Goal: Task Accomplishment & Management: Manage account settings

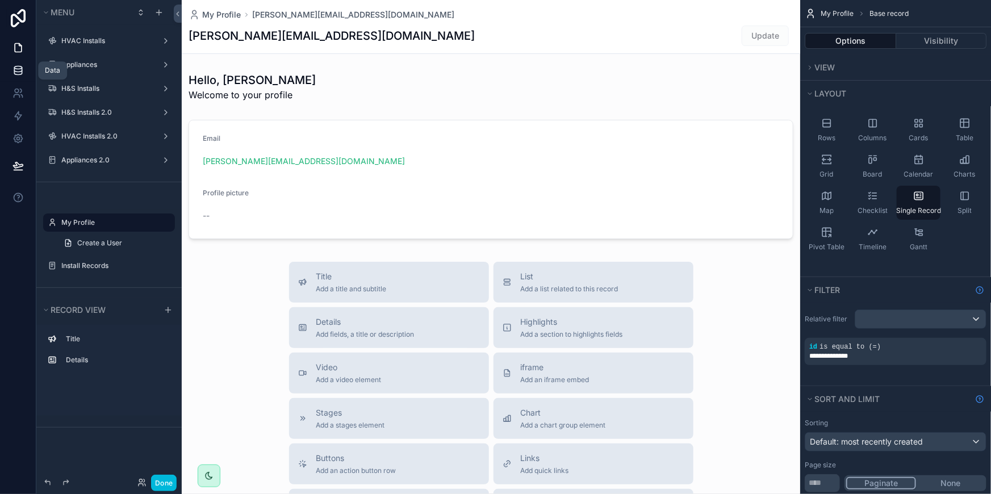
click at [13, 68] on icon at bounding box center [17, 70] width 11 height 11
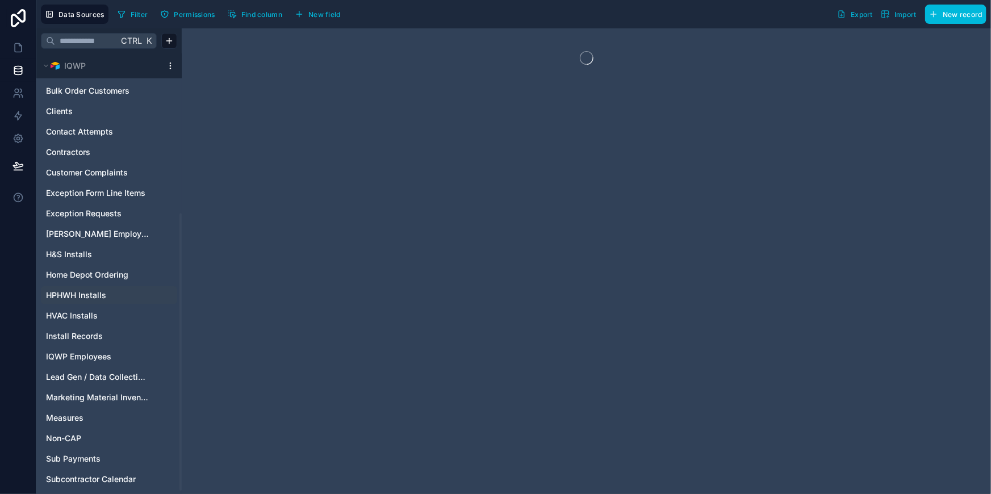
scroll to position [258, 0]
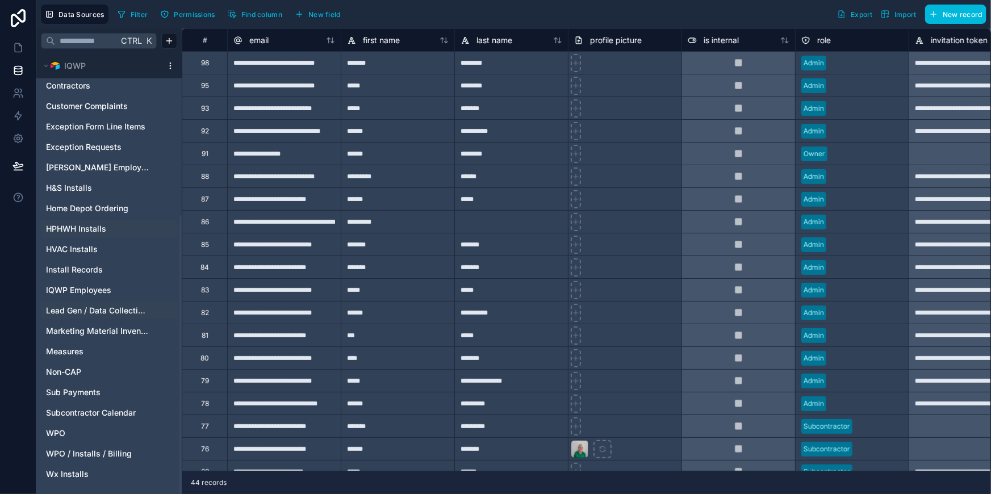
click at [124, 309] on span "Lead Gen / Data Collection / Assessments" at bounding box center [97, 310] width 103 height 11
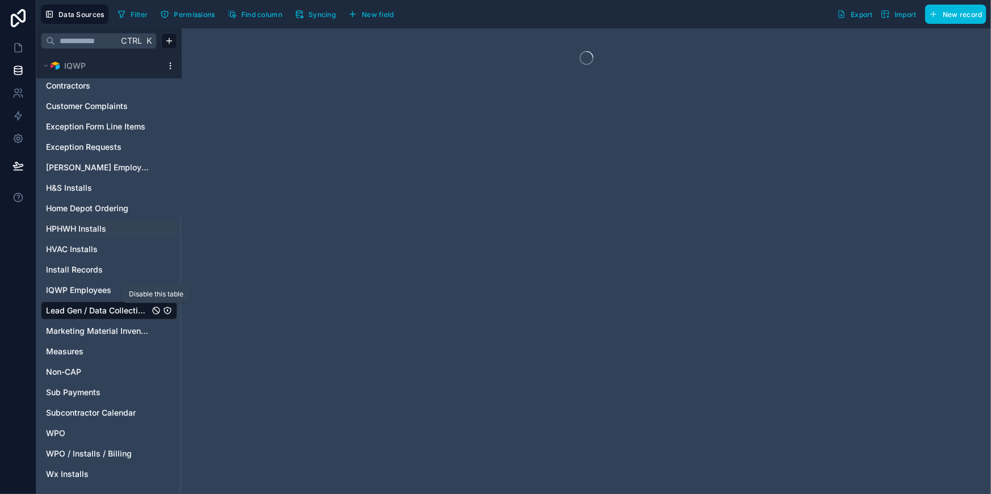
click at [157, 308] on icon "Lead Gen / Data Collection / Assessments" at bounding box center [156, 310] width 9 height 9
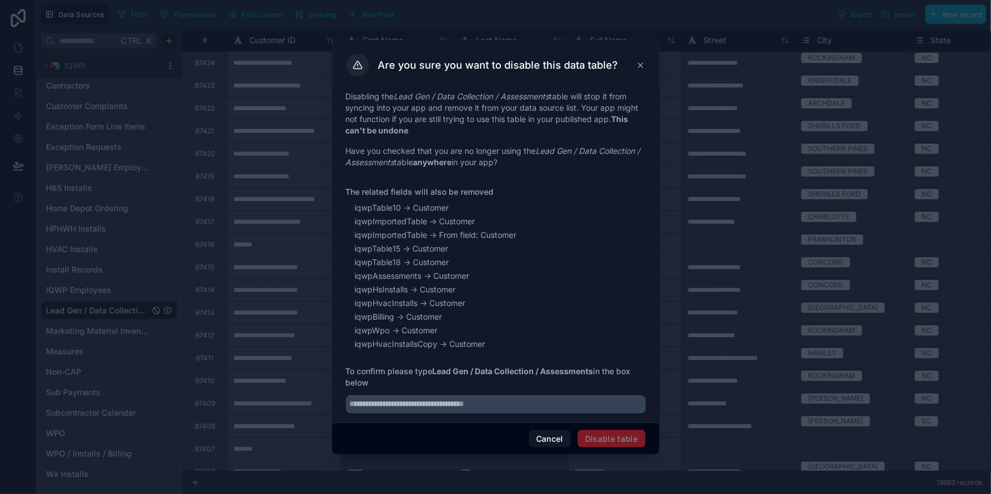
click at [639, 62] on icon at bounding box center [640, 65] width 9 height 9
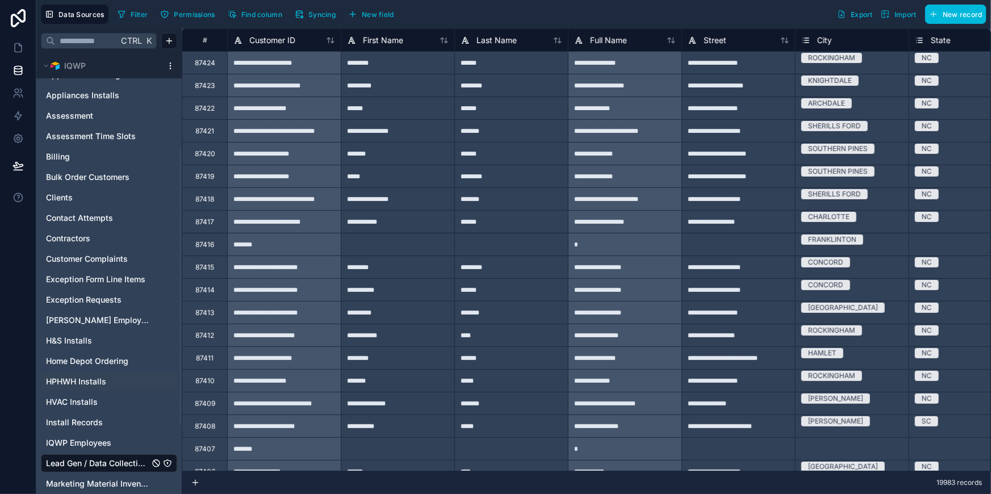
scroll to position [103, 0]
click at [86, 320] on span "Farrell Employees" at bounding box center [97, 322] width 103 height 11
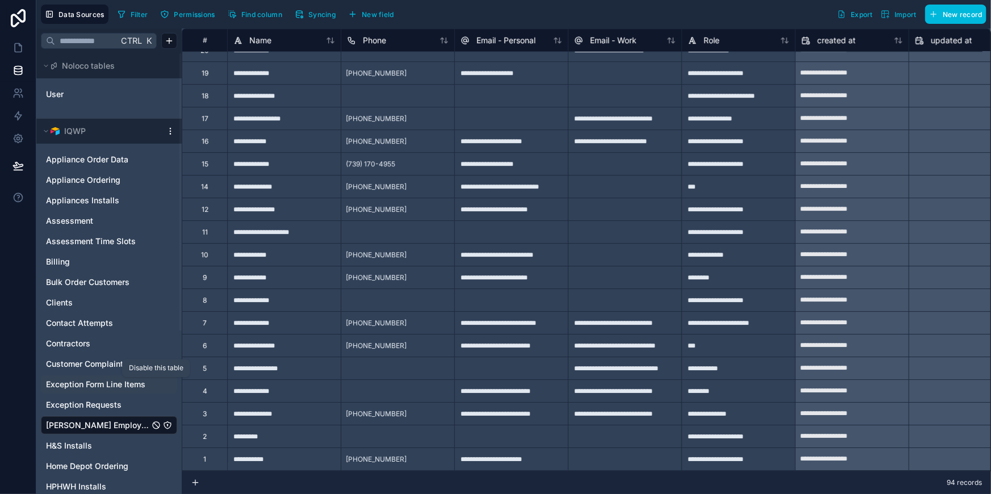
click at [153, 383] on icon "Exception Form Line Items" at bounding box center [156, 384] width 9 height 9
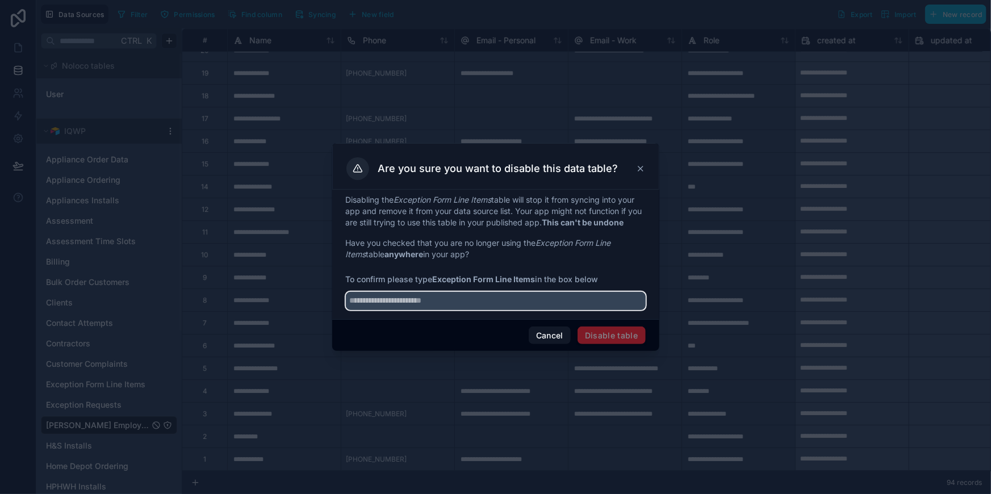
click at [506, 296] on input "text" at bounding box center [496, 301] width 300 height 18
type input "**********"
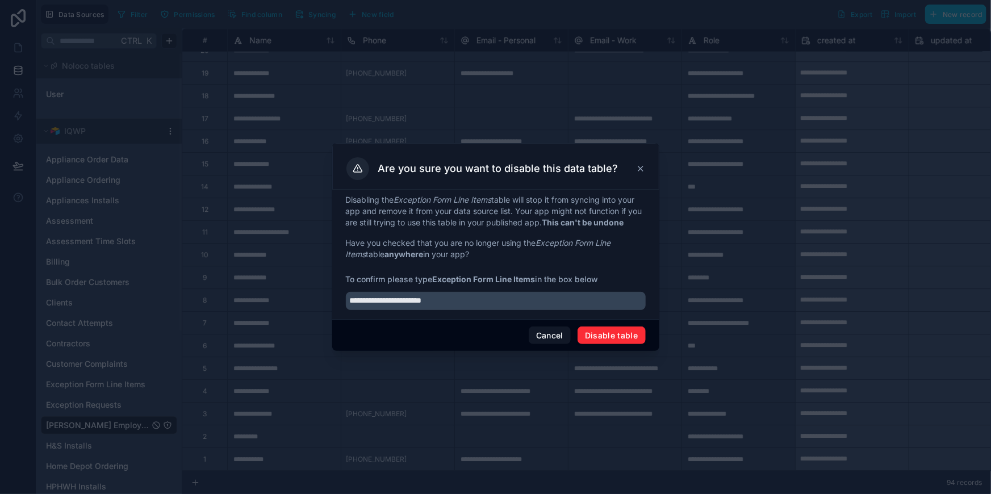
click at [610, 333] on button "Disable table" at bounding box center [612, 336] width 68 height 18
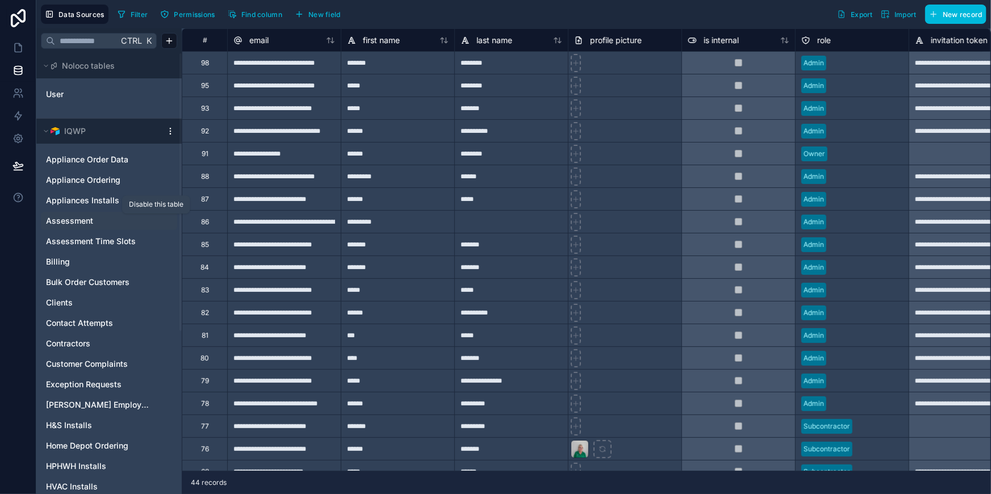
click at [156, 221] on icon "Assessment" at bounding box center [156, 220] width 9 height 9
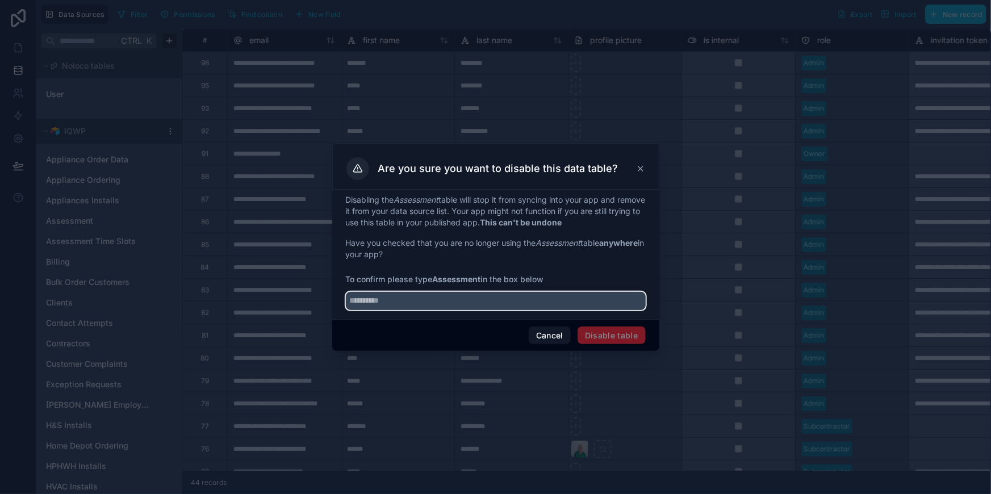
click at [552, 300] on input "text" at bounding box center [496, 301] width 300 height 18
type input "**********"
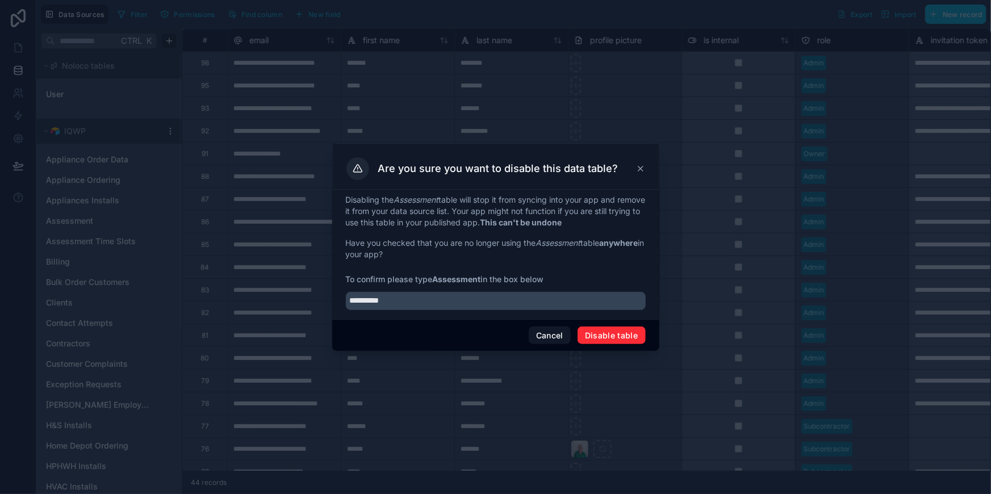
drag, startPoint x: 595, startPoint y: 321, endPoint x: 591, endPoint y: 337, distance: 16.0
click at [595, 325] on div "Cancel Disable table" at bounding box center [495, 335] width 327 height 32
click at [591, 337] on button "Disable table" at bounding box center [612, 336] width 68 height 18
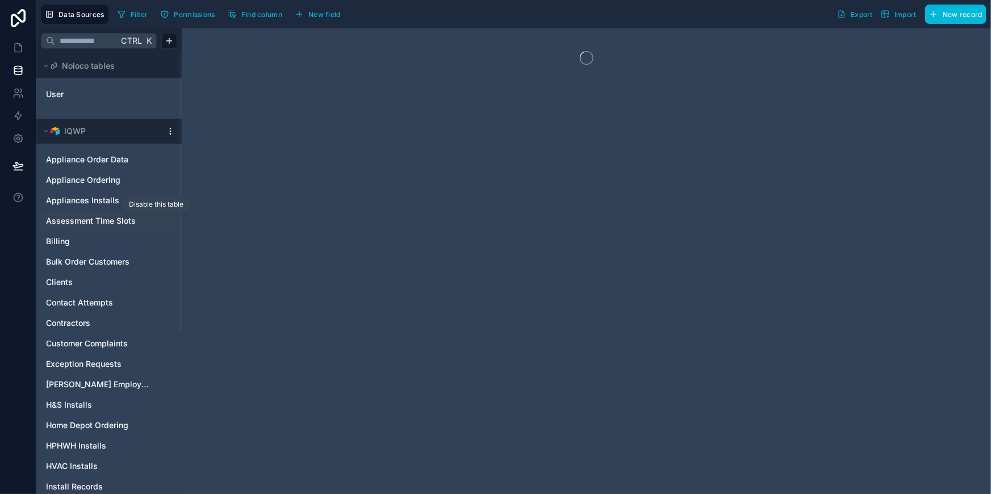
click at [153, 221] on icon "Assessment Time Slots" at bounding box center [156, 220] width 7 height 7
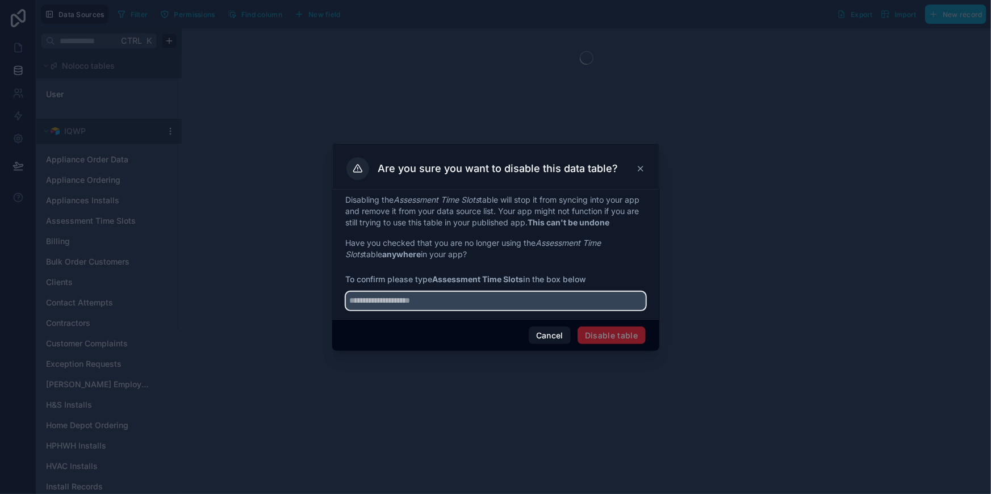
click at [463, 292] on input "text" at bounding box center [496, 301] width 300 height 18
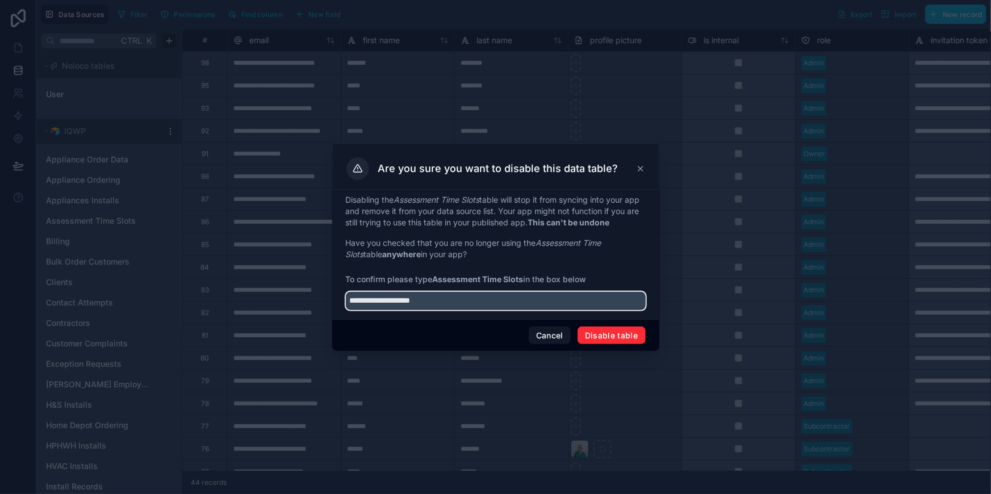
type input "**********"
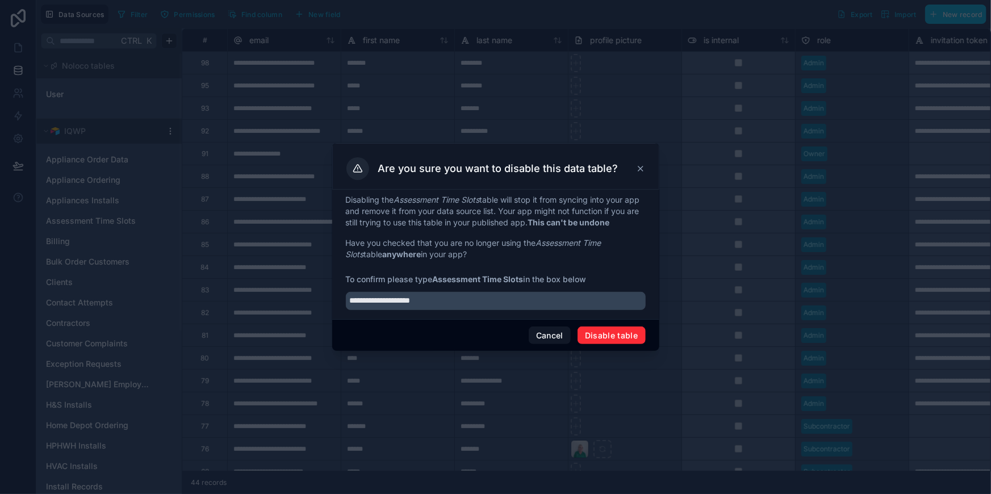
click at [624, 333] on button "Disable table" at bounding box center [612, 336] width 68 height 18
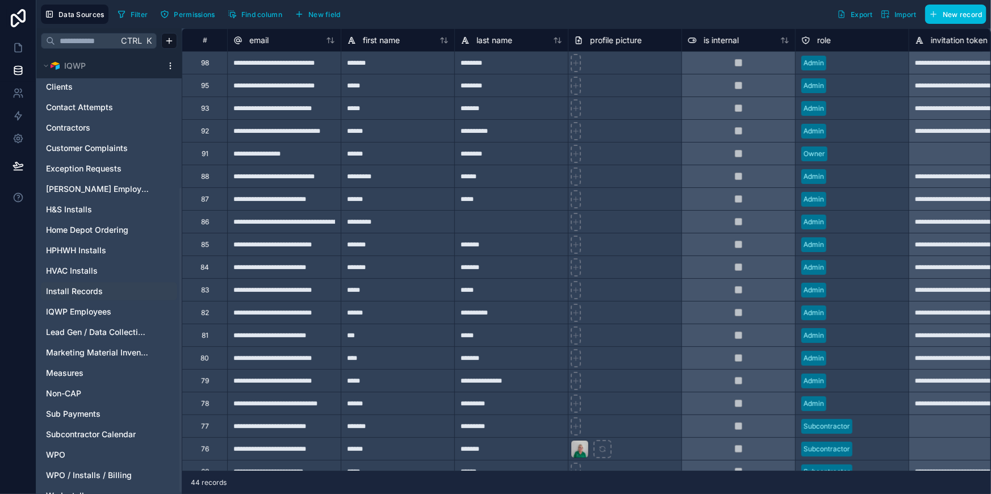
scroll to position [197, 0]
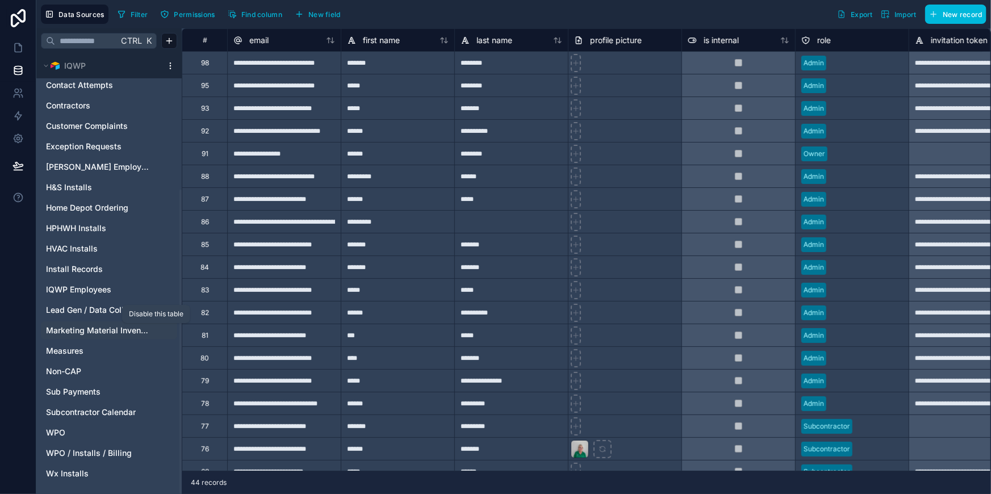
click at [156, 330] on icon "Marketing Material Inventory" at bounding box center [156, 330] width 9 height 9
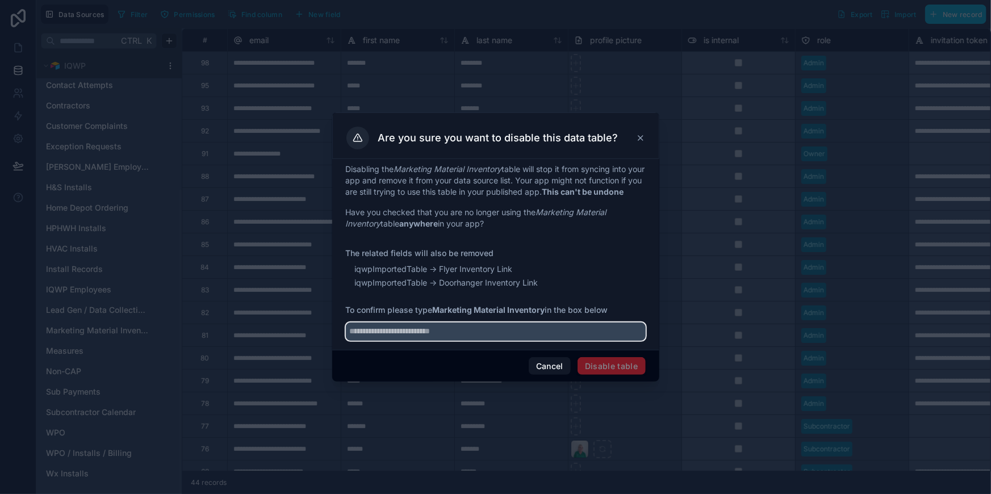
click at [516, 340] on input "text" at bounding box center [496, 332] width 300 height 18
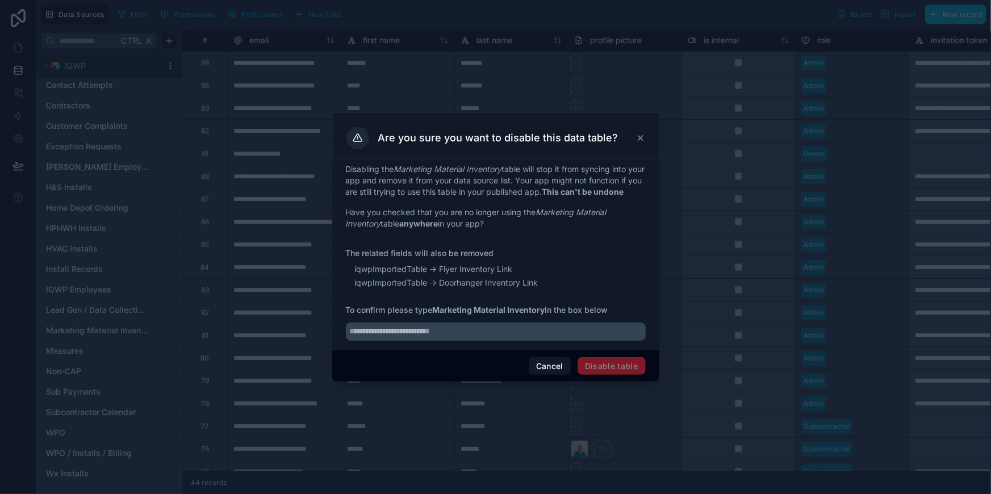
click at [642, 133] on icon at bounding box center [640, 137] width 9 height 9
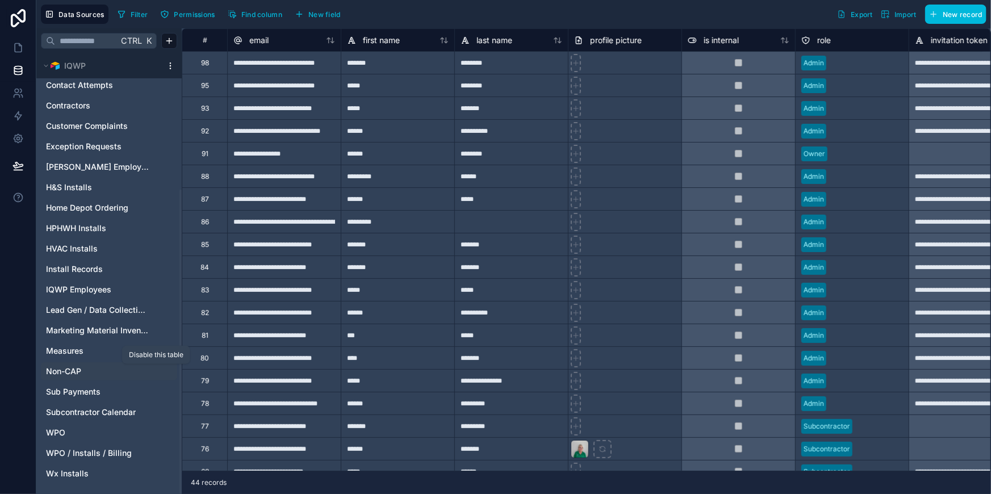
click at [157, 369] on icon "Non-CAP" at bounding box center [156, 371] width 9 height 9
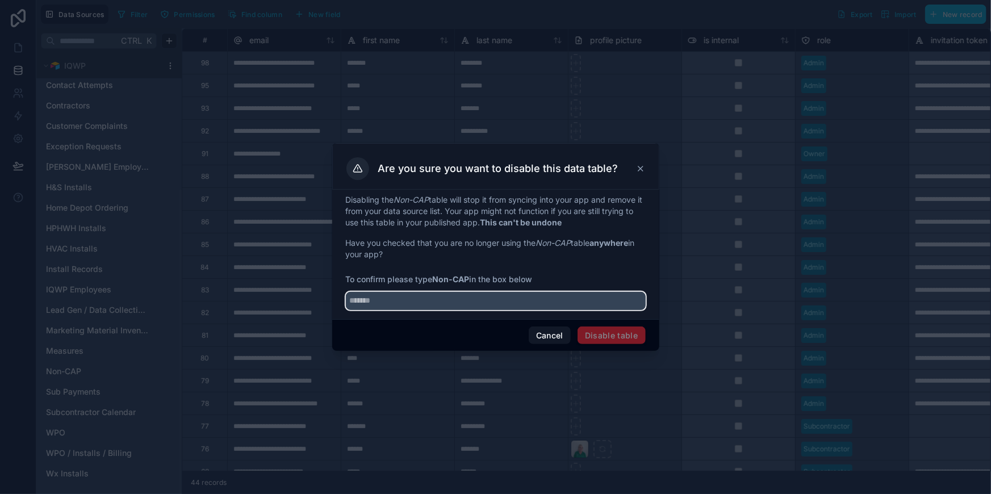
click at [535, 298] on input "text" at bounding box center [496, 301] width 300 height 18
type input "*******"
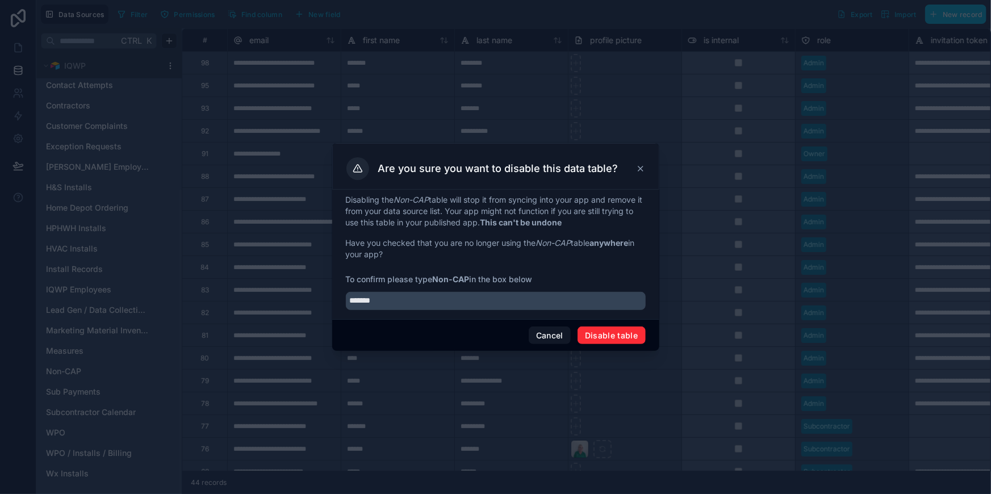
click at [636, 335] on button "Disable table" at bounding box center [612, 336] width 68 height 18
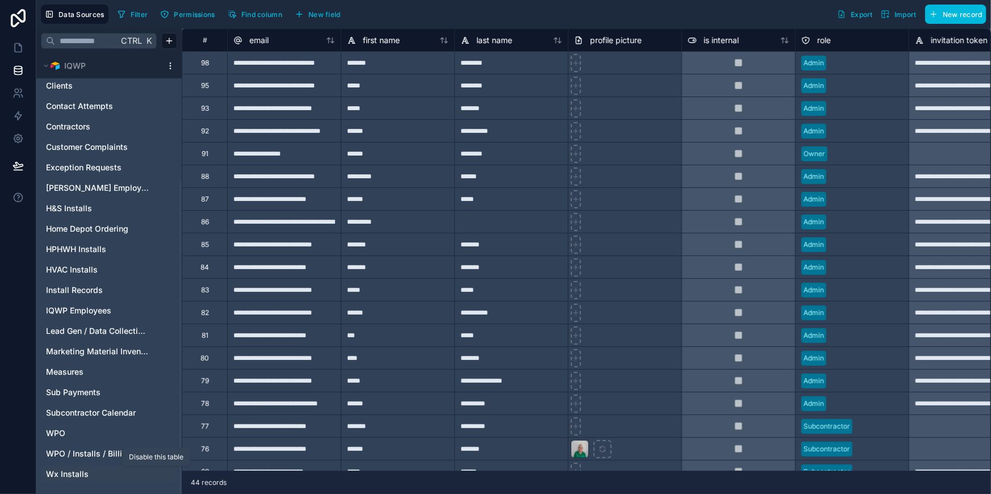
click at [154, 475] on icon "Wx Installs" at bounding box center [156, 474] width 9 height 9
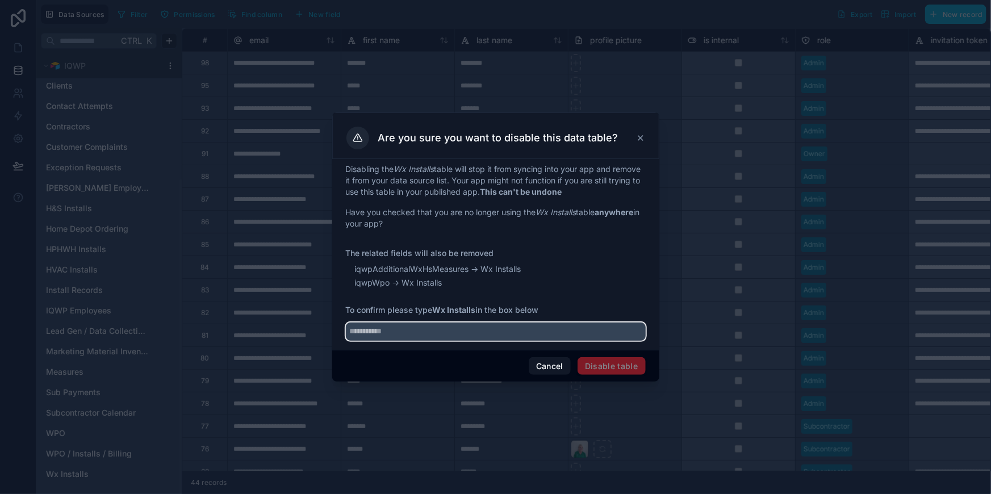
click at [480, 338] on input "text" at bounding box center [496, 332] width 300 height 18
type input "**********"
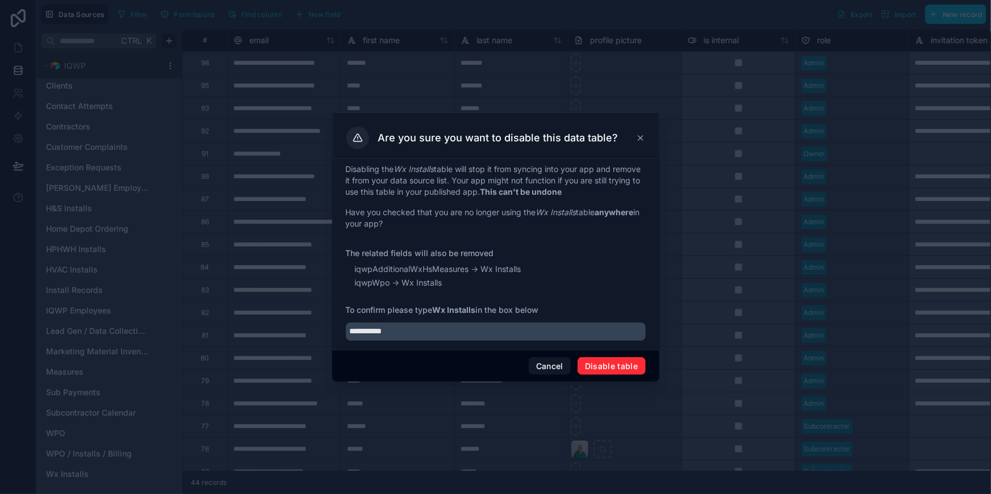
click at [613, 369] on button "Disable table" at bounding box center [612, 366] width 68 height 18
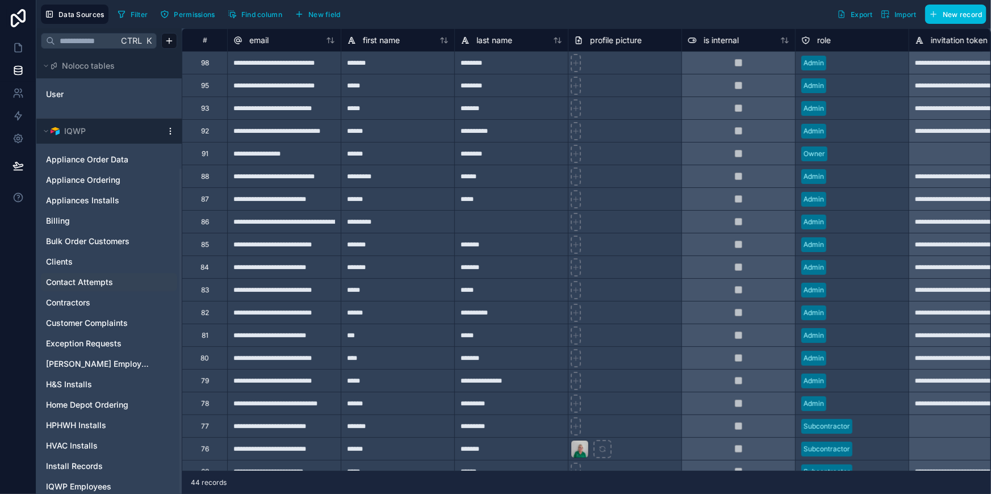
scroll to position [156, 0]
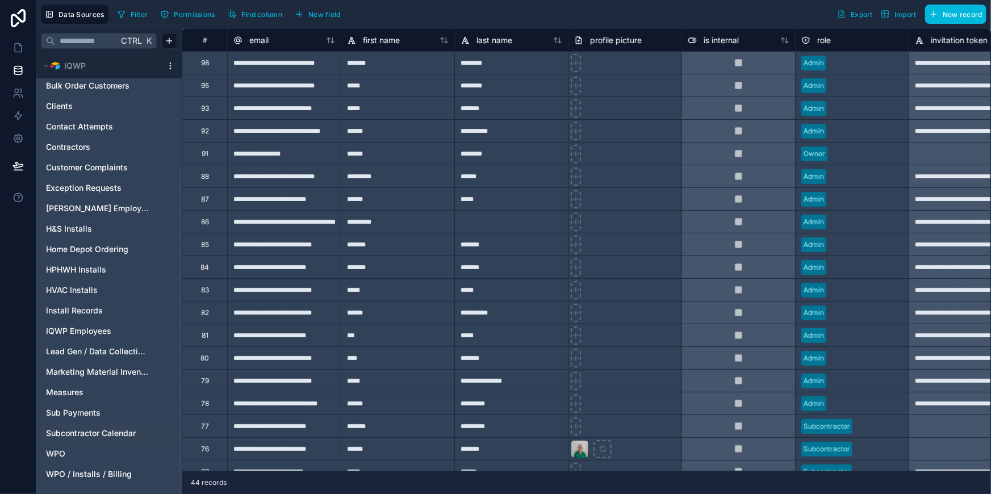
click at [102, 433] on span "Subcontractor Calendar" at bounding box center [91, 433] width 90 height 11
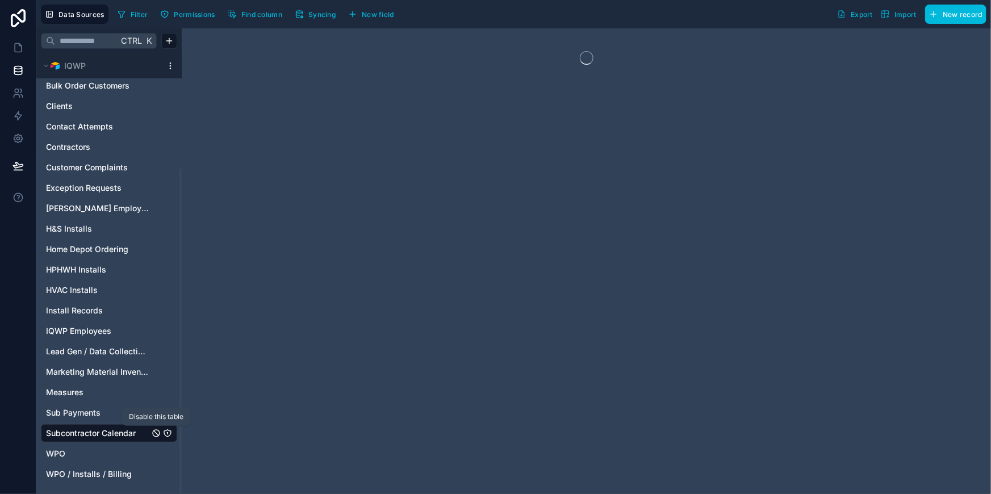
click at [160, 436] on icon "Subcontractor Calendar" at bounding box center [156, 433] width 9 height 9
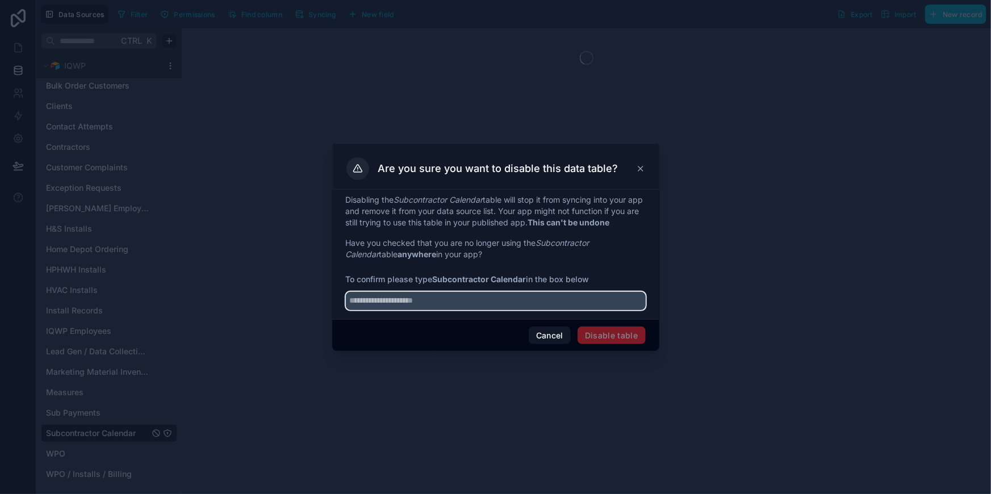
click at [482, 307] on input "text" at bounding box center [496, 301] width 300 height 18
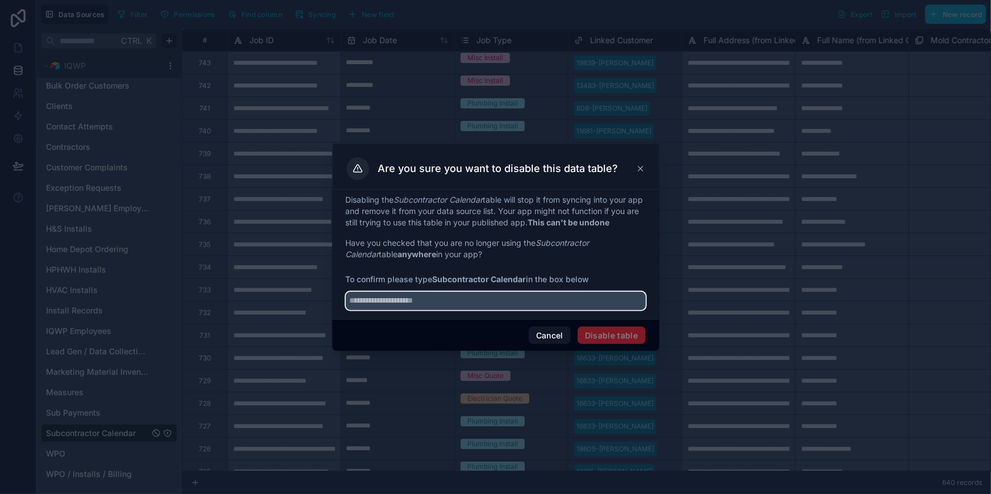
click at [483, 304] on input "text" at bounding box center [496, 301] width 300 height 18
type input "**********"
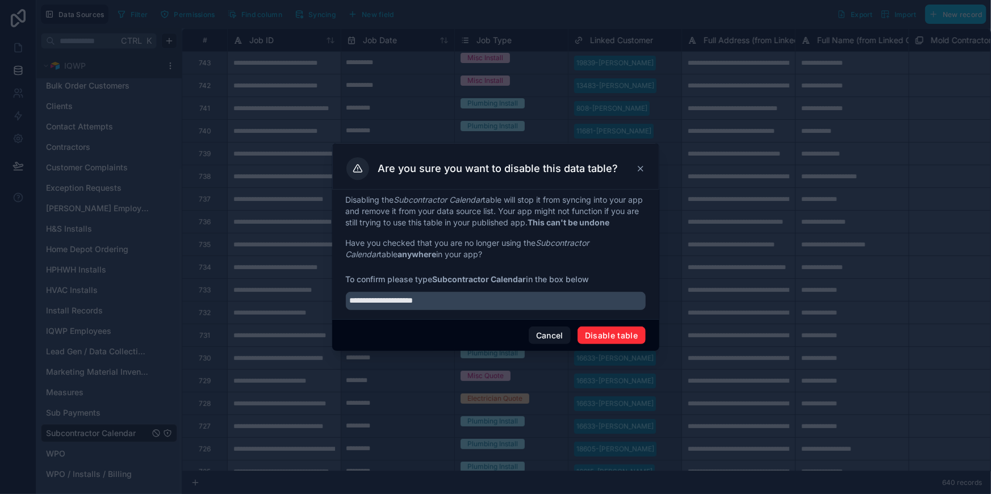
click at [609, 336] on button "Disable table" at bounding box center [612, 336] width 68 height 18
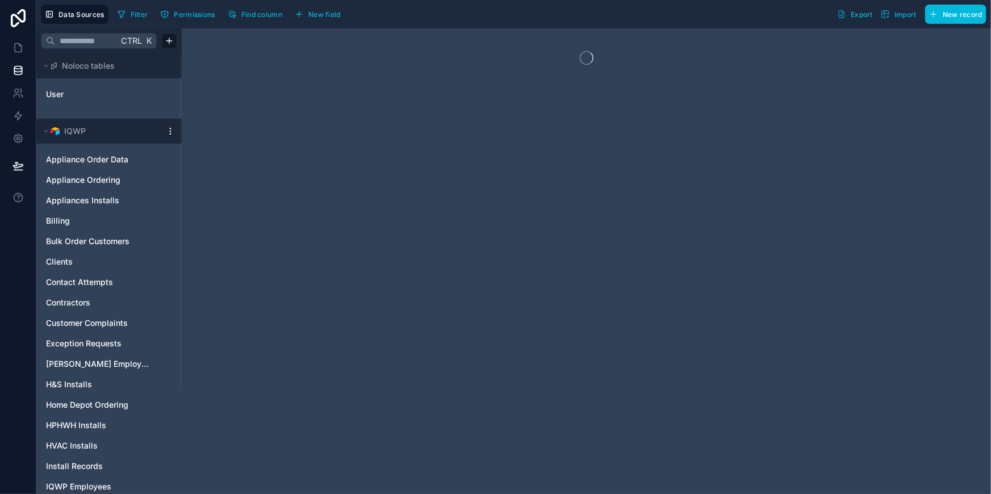
scroll to position [136, 0]
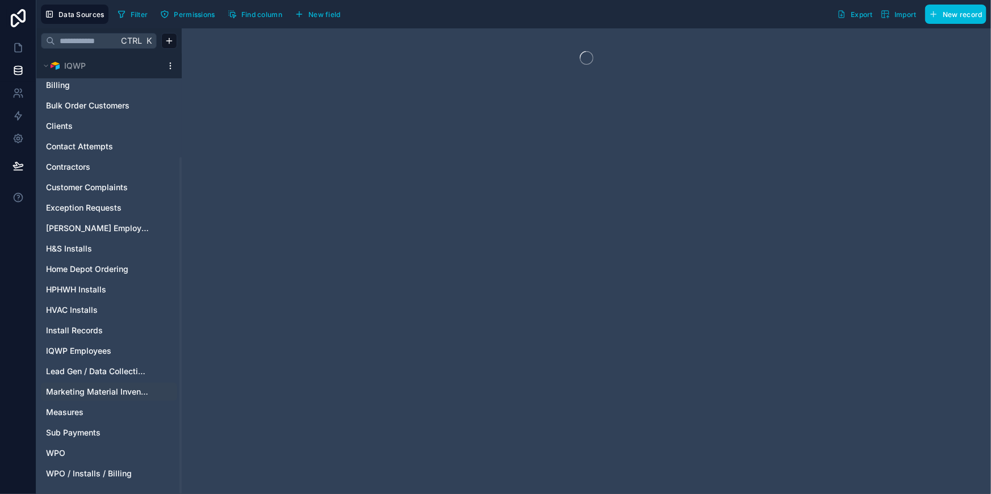
click at [136, 392] on span "Marketing Material Inventory" at bounding box center [97, 391] width 103 height 11
click at [159, 391] on icon "Marketing Material Inventory" at bounding box center [156, 391] width 9 height 9
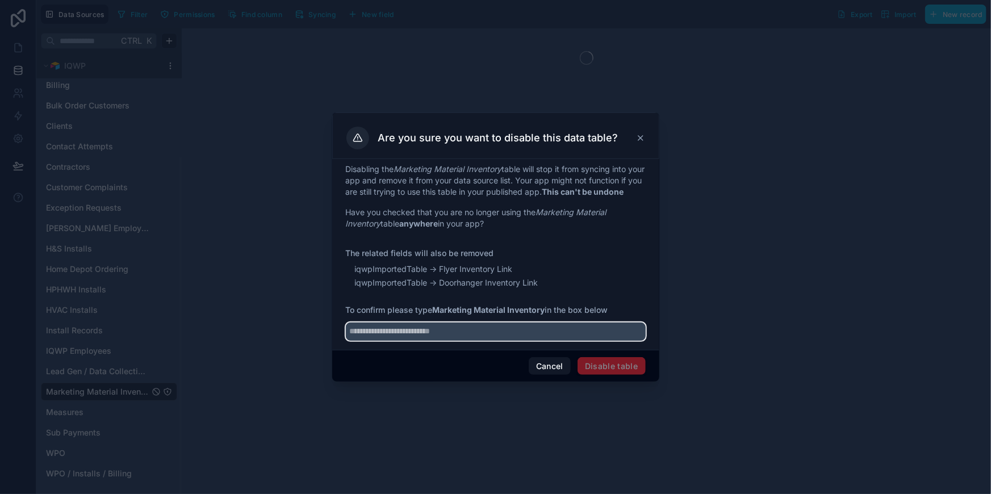
click at [423, 336] on input "text" at bounding box center [496, 332] width 300 height 18
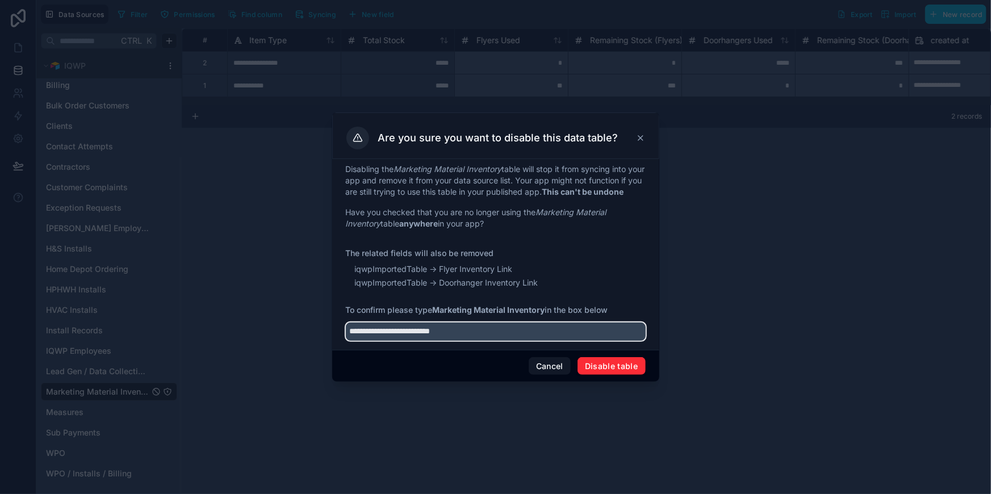
type input "**********"
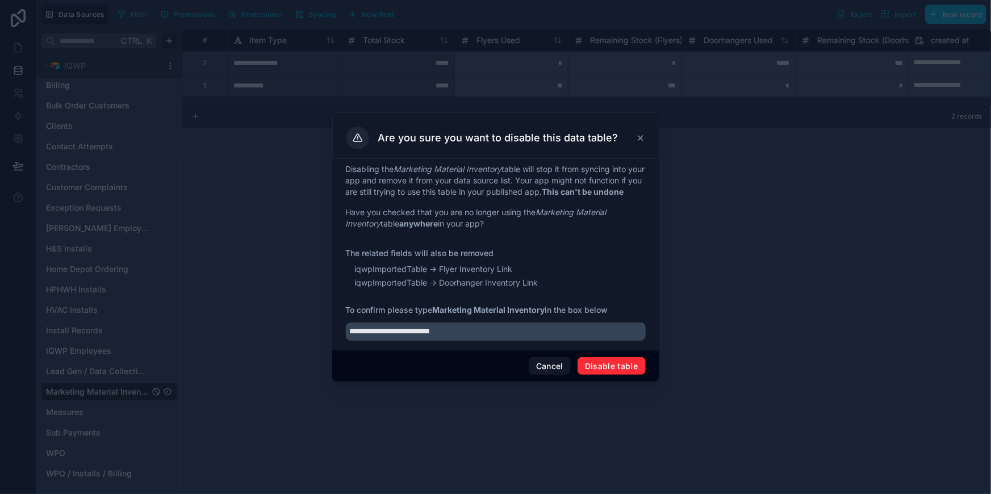
click at [594, 373] on button "Disable table" at bounding box center [612, 366] width 68 height 18
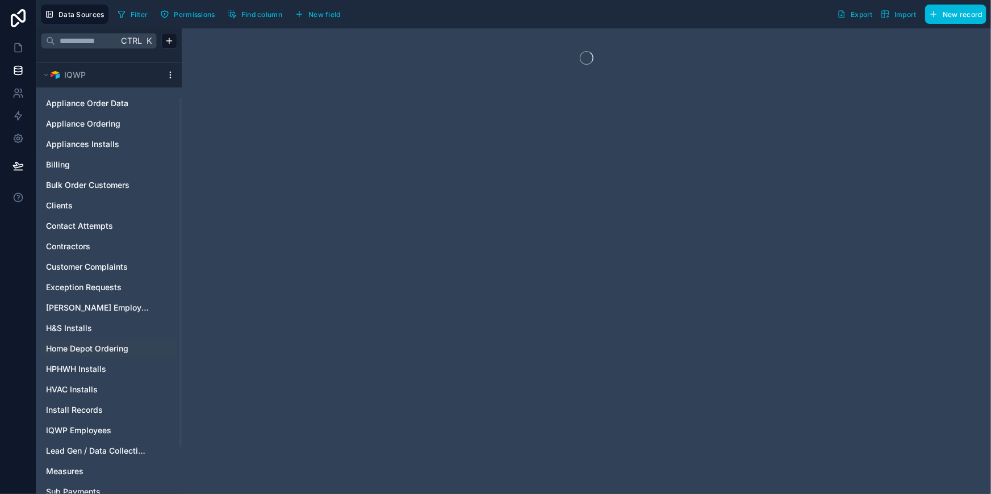
scroll to position [115, 0]
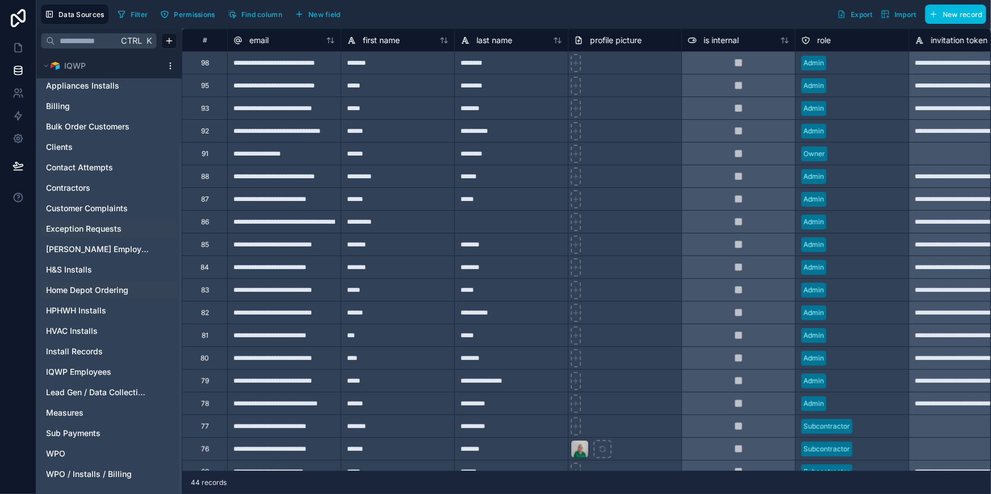
click at [86, 228] on span "Exception Requests" at bounding box center [84, 228] width 76 height 11
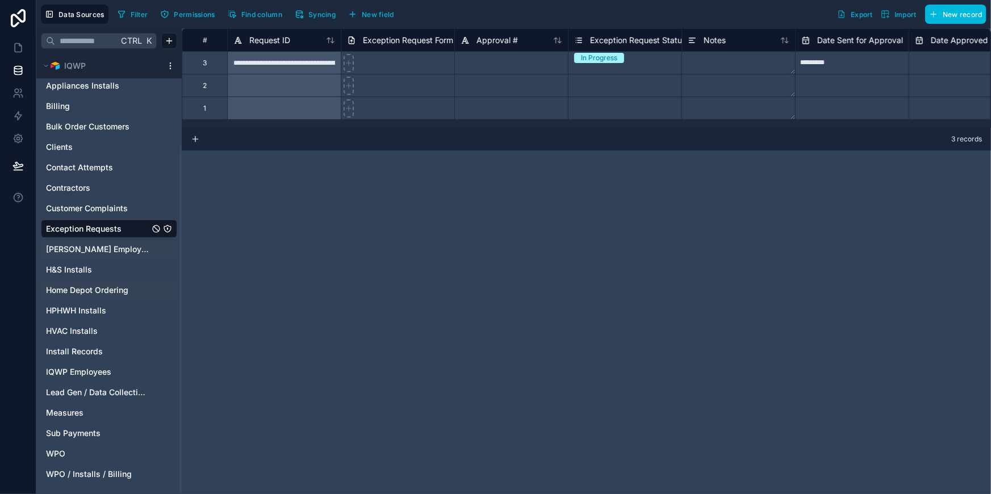
click at [85, 252] on span "Farrell Employees" at bounding box center [97, 249] width 103 height 11
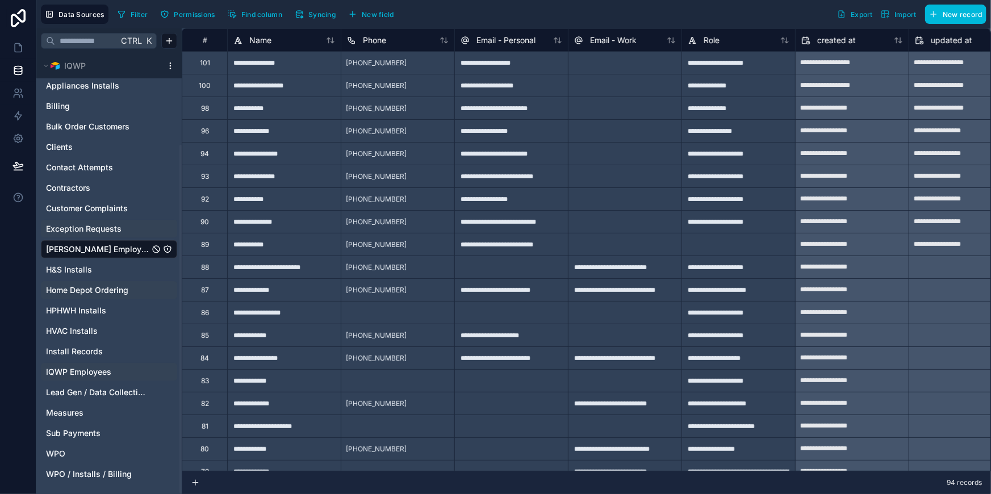
click at [91, 375] on span "IQWP Employees" at bounding box center [78, 371] width 65 height 11
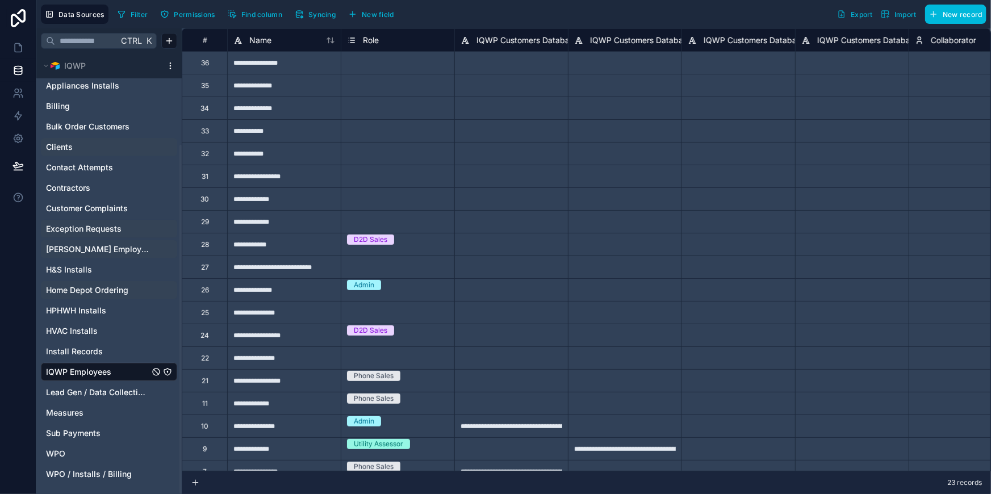
click at [57, 141] on span "Clients" at bounding box center [59, 146] width 27 height 11
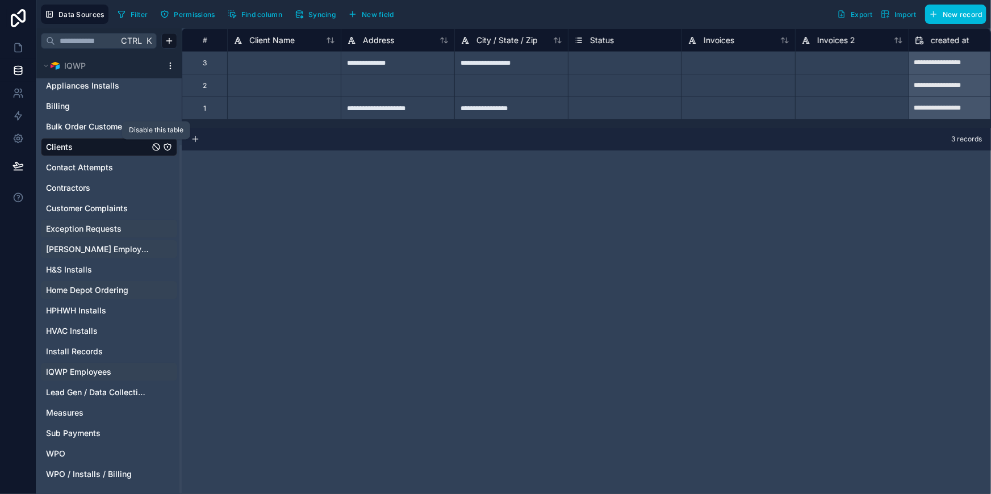
click at [158, 148] on icon "Clients" at bounding box center [156, 147] width 5 height 5
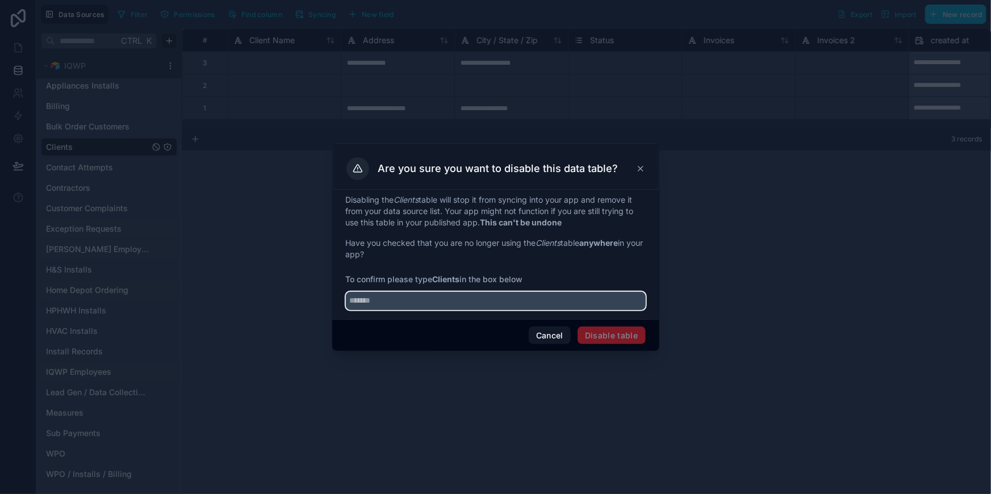
click at [501, 306] on input "text" at bounding box center [496, 301] width 300 height 18
type input "*******"
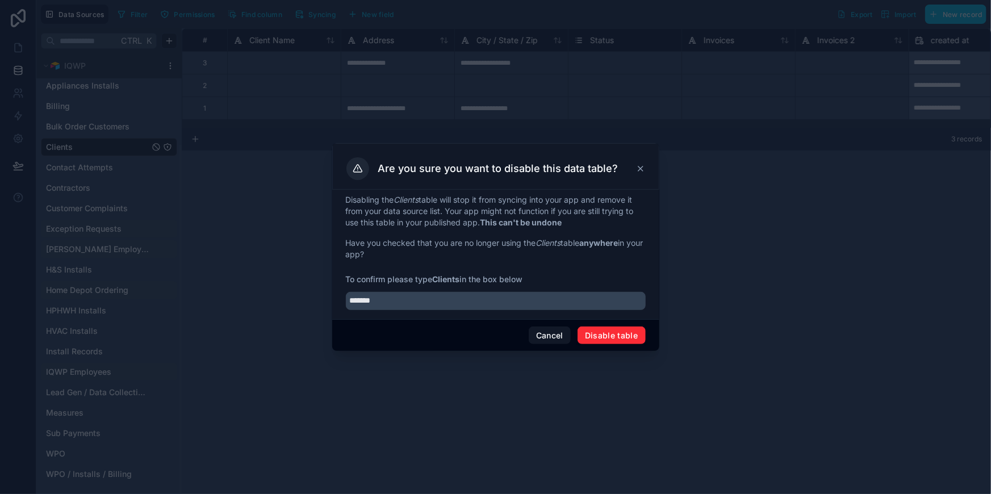
click at [597, 333] on button "Disable table" at bounding box center [612, 336] width 68 height 18
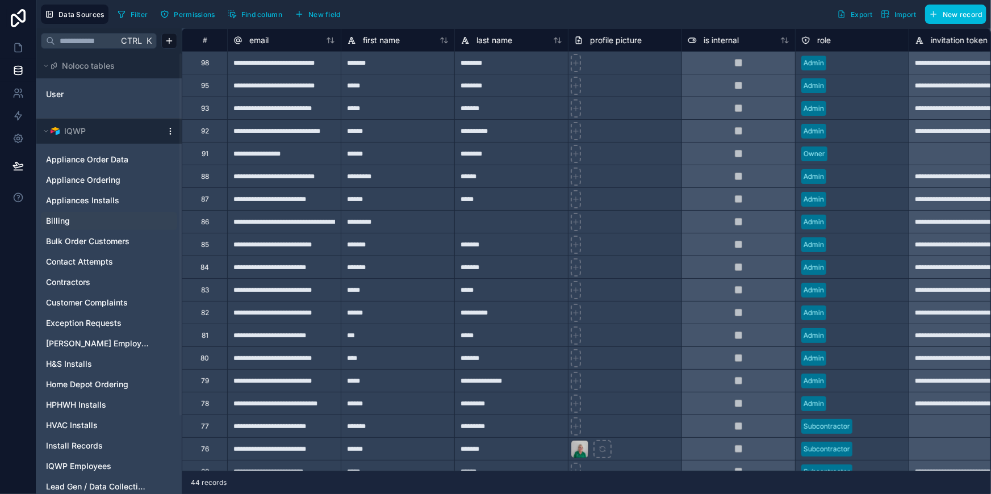
click at [102, 228] on div "Billing" at bounding box center [109, 221] width 136 height 18
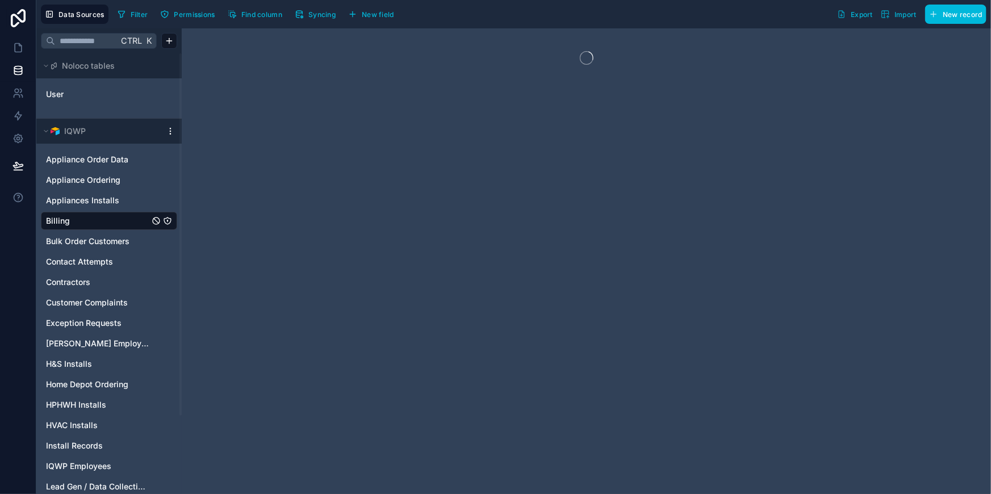
click at [156, 219] on icon "Billing" at bounding box center [156, 220] width 9 height 9
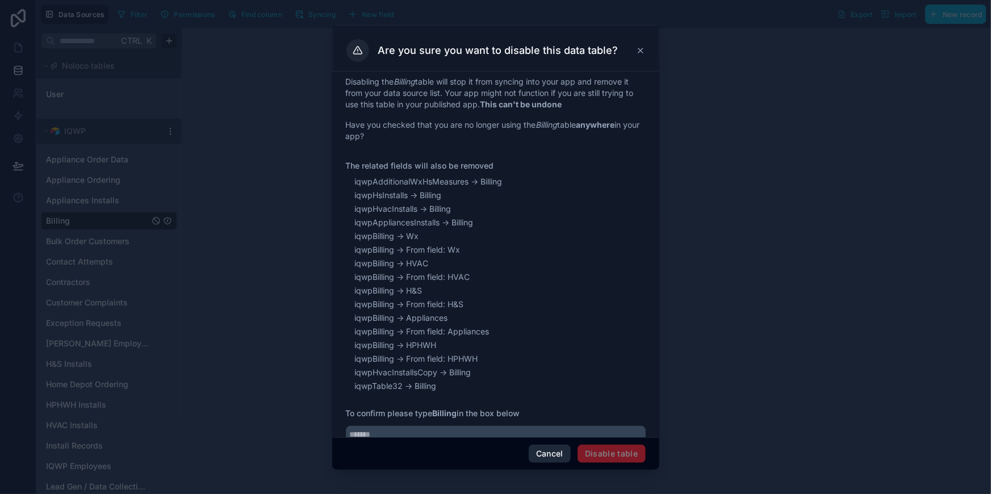
click at [556, 454] on button "Cancel" at bounding box center [550, 454] width 42 height 18
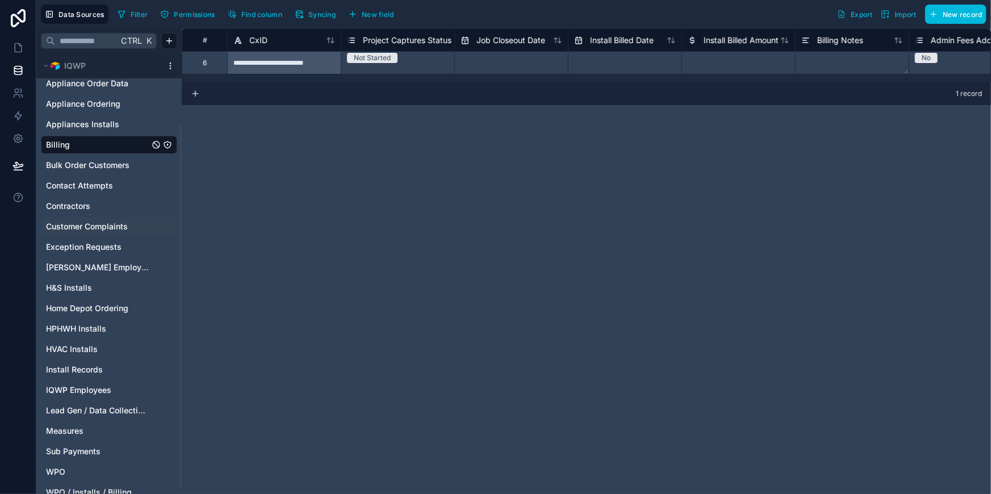
scroll to position [95, 0]
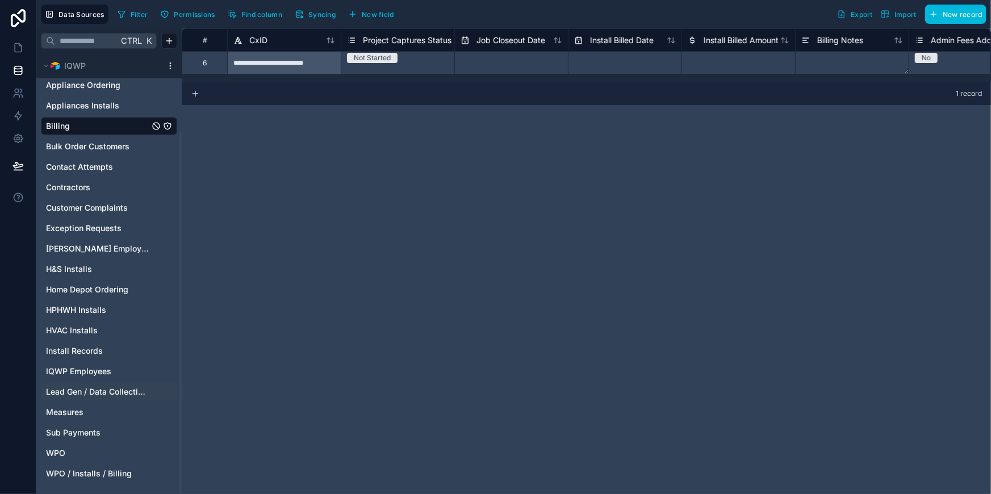
click at [94, 387] on span "Lead Gen / Data Collection / Assessments" at bounding box center [97, 391] width 103 height 11
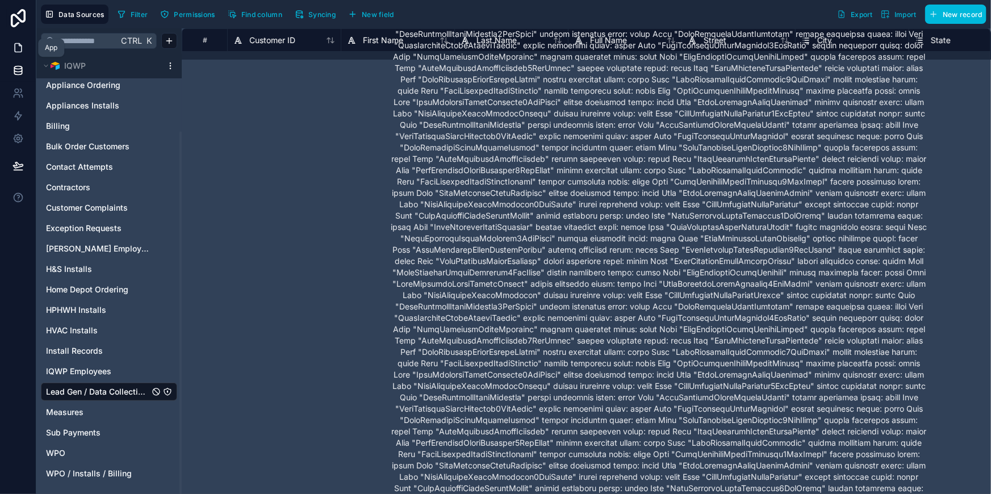
click at [19, 47] on icon at bounding box center [17, 47] width 11 height 11
click at [659, 302] on p at bounding box center [659, 290] width 537 height 750
click at [155, 392] on icon "Lead Gen / Data Collection / Assessments" at bounding box center [156, 391] width 9 height 9
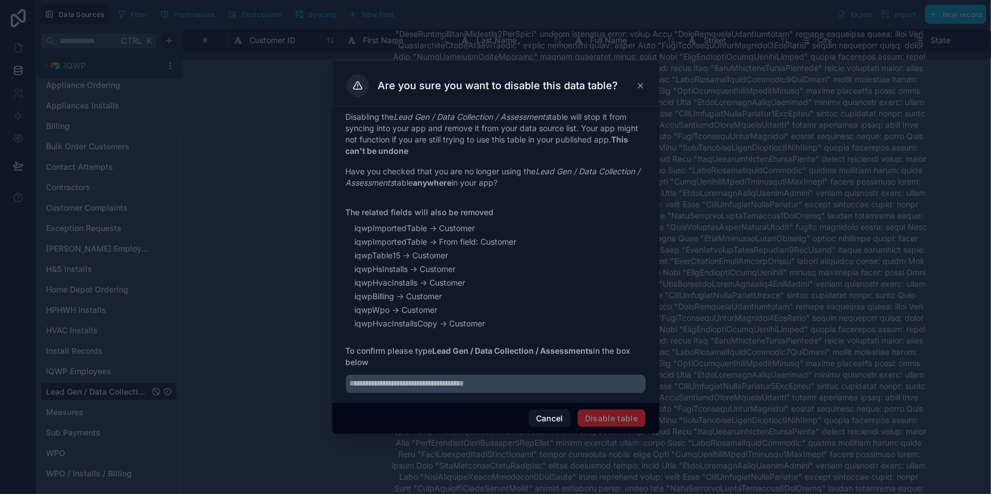
click at [642, 84] on icon at bounding box center [640, 85] width 5 height 5
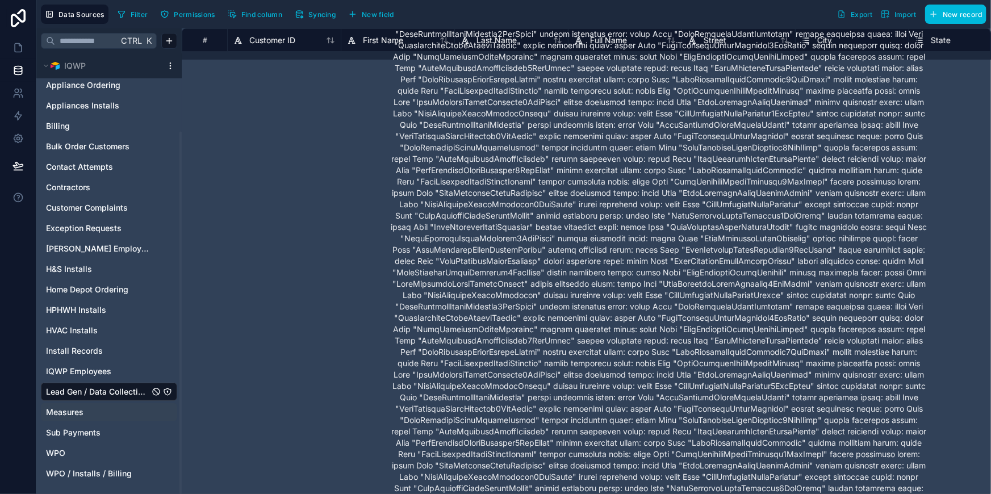
click at [81, 415] on span "Measures" at bounding box center [64, 412] width 37 height 11
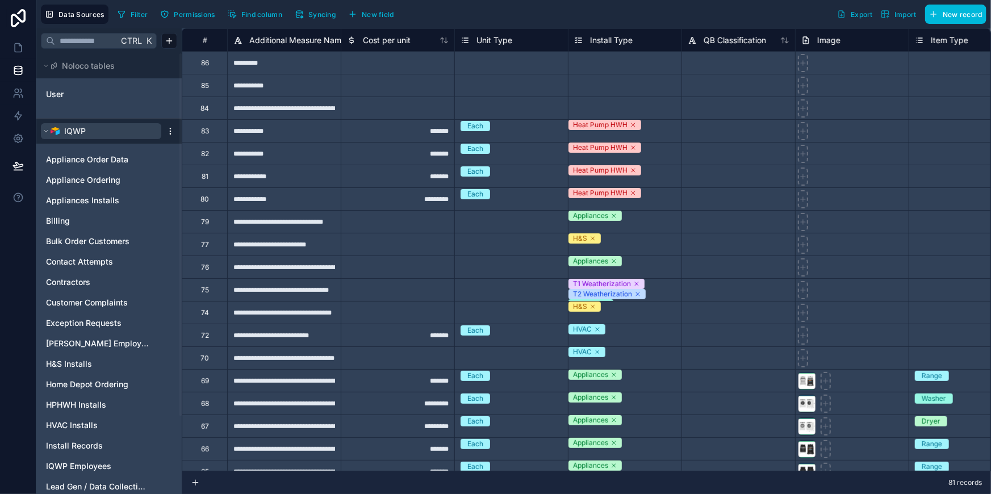
click at [80, 129] on span "IQWP" at bounding box center [75, 130] width 22 height 11
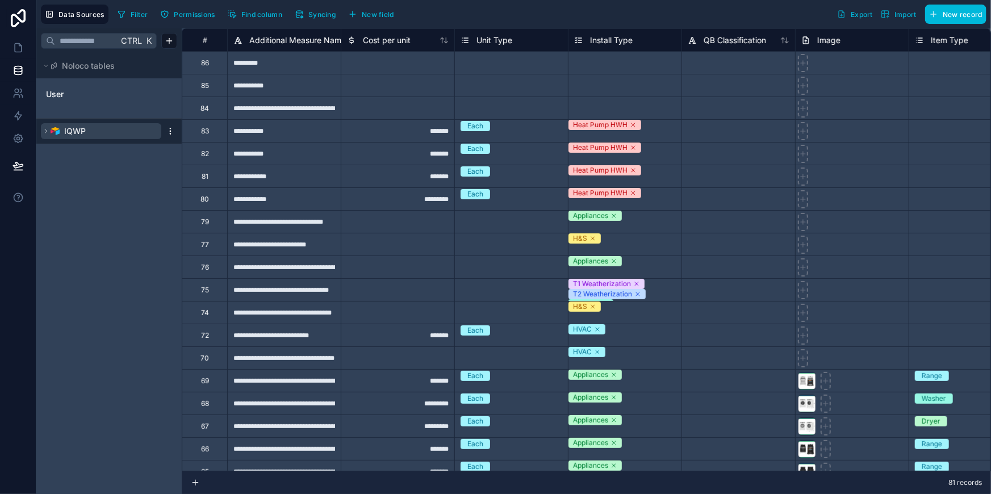
click at [80, 129] on span "IQWP" at bounding box center [75, 130] width 22 height 11
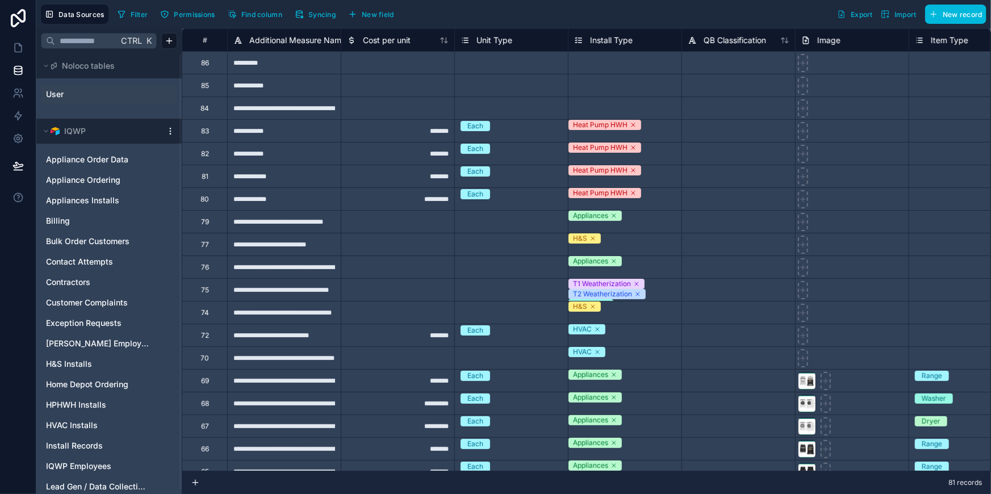
click at [63, 93] on span "User" at bounding box center [55, 94] width 18 height 11
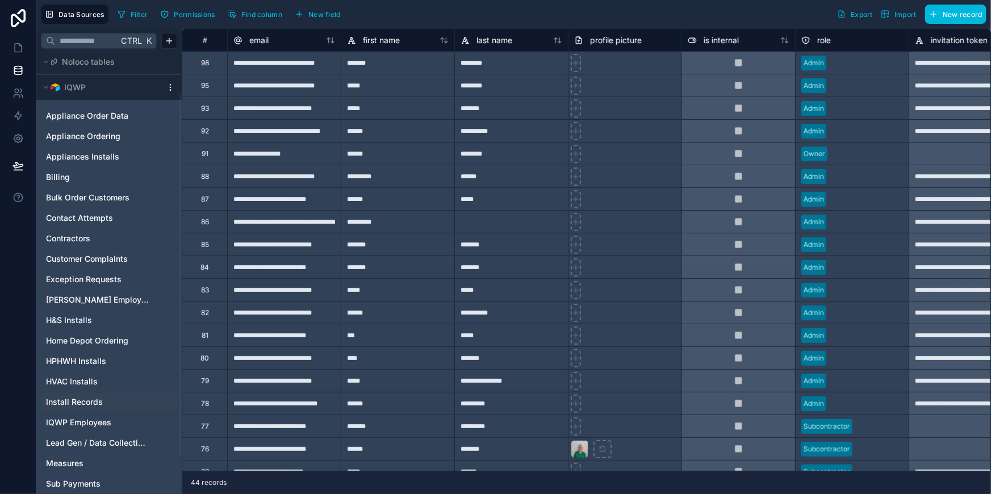
scroll to position [43, 0]
click at [105, 200] on span "Bulk Order Customers" at bounding box center [87, 198] width 83 height 11
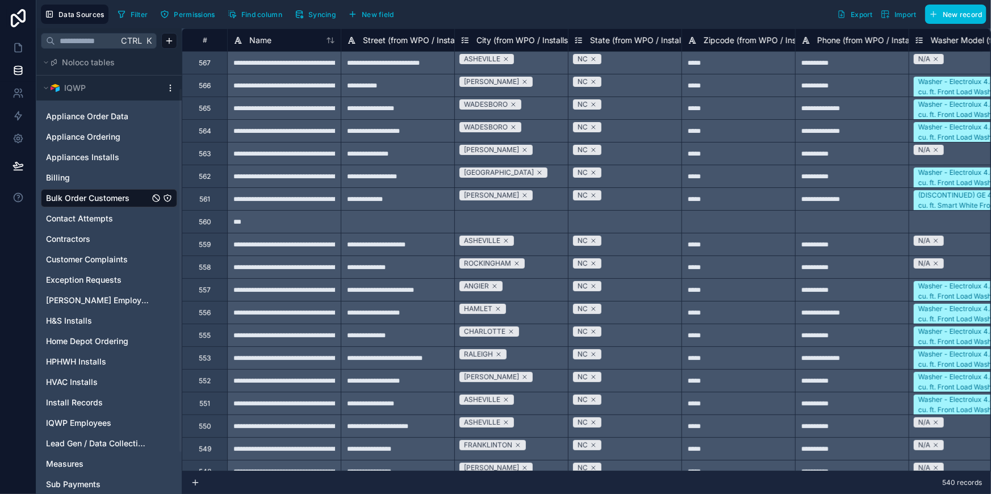
click at [154, 200] on icon "Bulk Order Customers" at bounding box center [156, 198] width 9 height 9
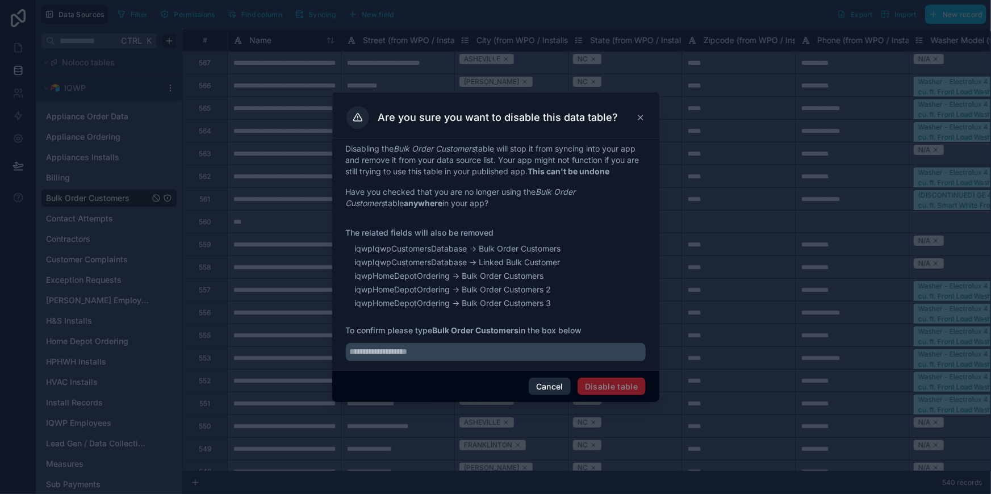
click at [560, 388] on button "Cancel" at bounding box center [550, 387] width 42 height 18
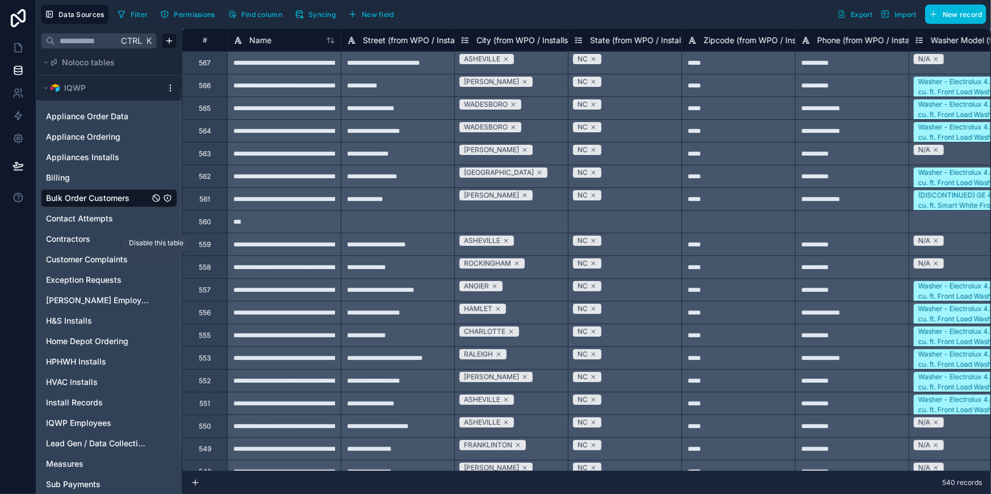
click at [152, 260] on icon "Customer Complaints" at bounding box center [156, 259] width 9 height 9
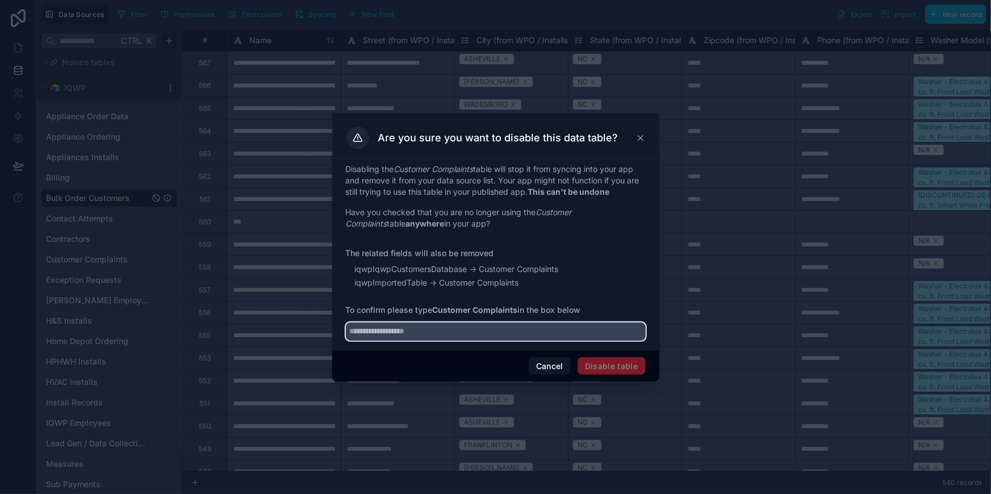
click at [460, 338] on input "text" at bounding box center [496, 332] width 300 height 18
type input "**********"
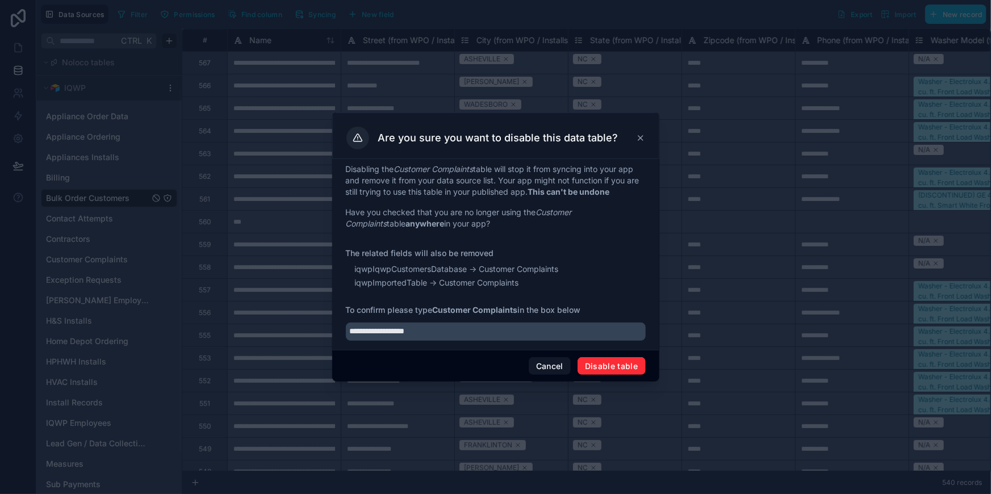
click at [623, 369] on button "Disable table" at bounding box center [612, 366] width 68 height 18
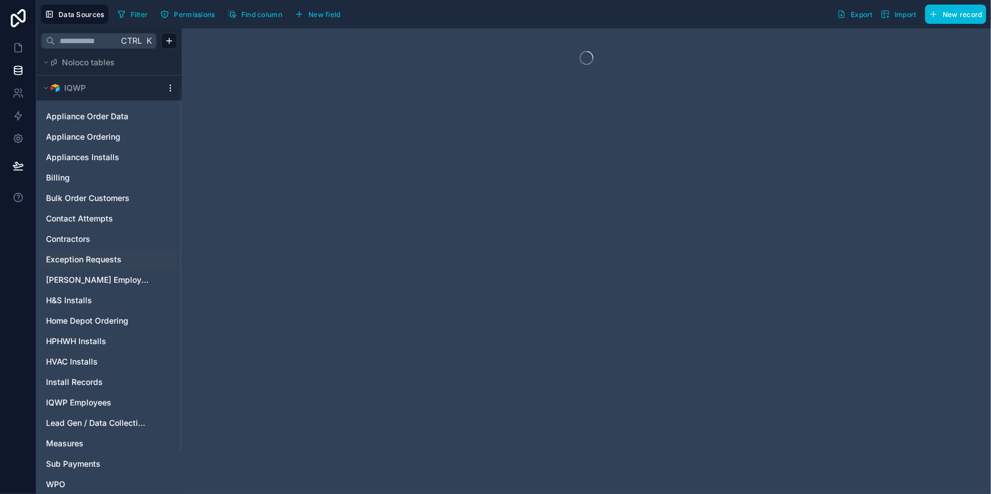
click at [94, 259] on span "Exception Requests" at bounding box center [84, 259] width 76 height 11
click at [96, 283] on span "Farrell Employees" at bounding box center [97, 279] width 103 height 11
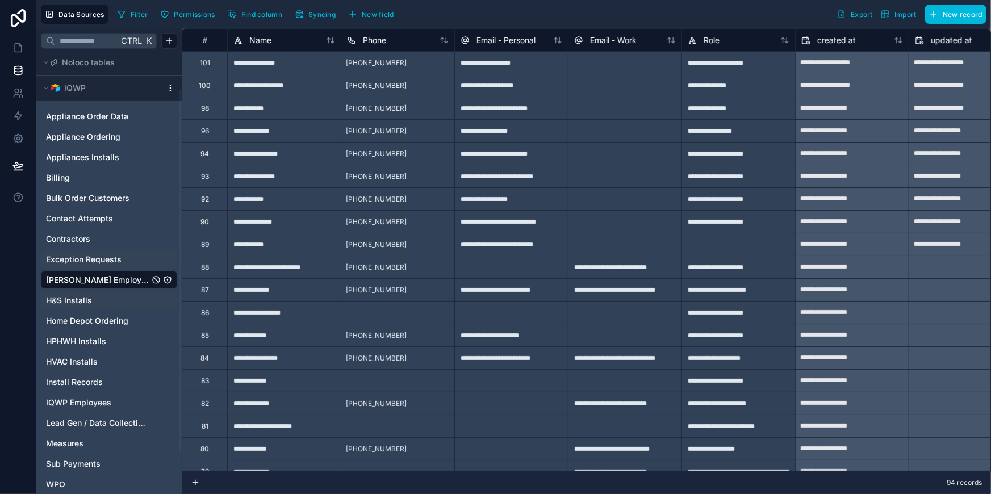
click at [94, 296] on link "H&S Installs" at bounding box center [97, 300] width 103 height 11
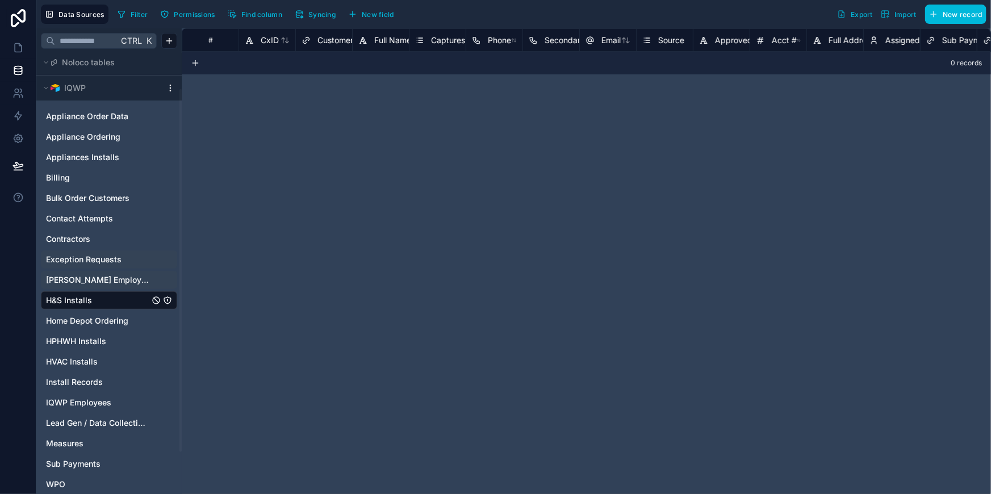
click at [96, 315] on span "Home Depot Ordering" at bounding box center [87, 320] width 82 height 11
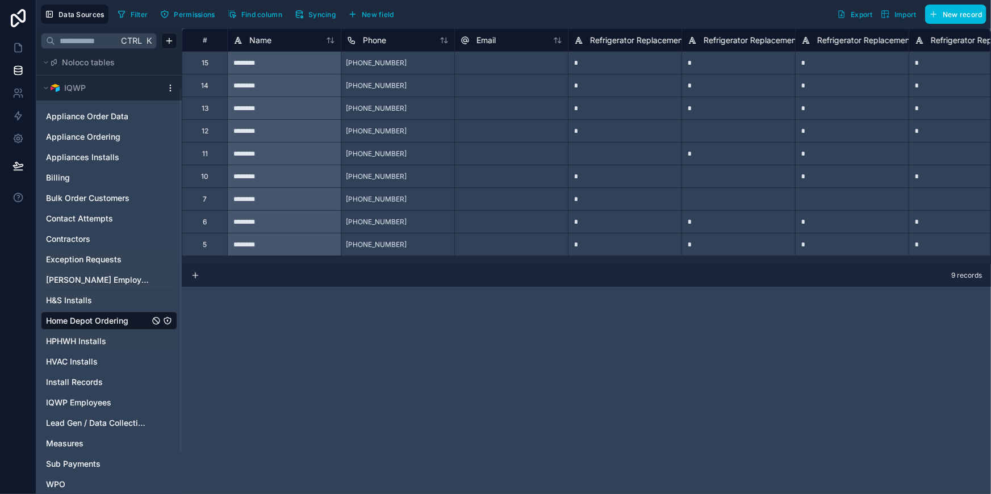
click at [99, 345] on span "HPHWH Installs" at bounding box center [76, 341] width 60 height 11
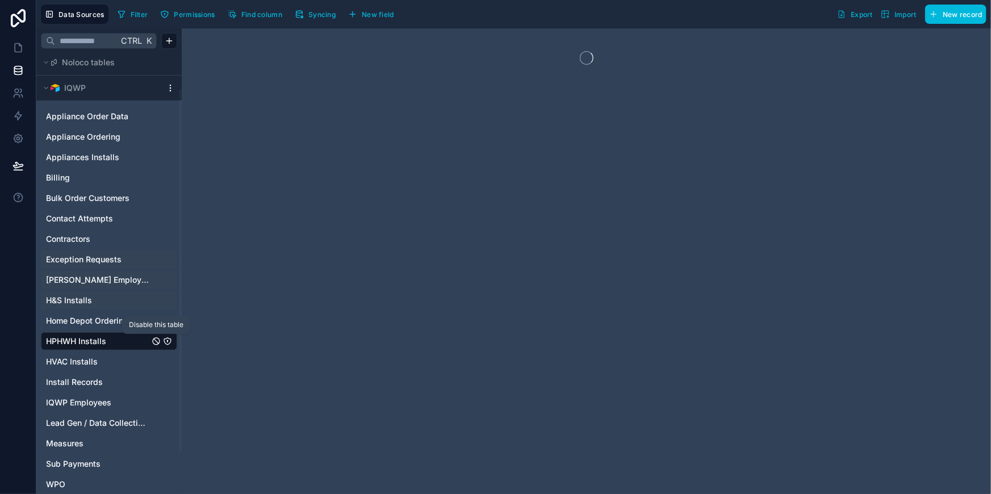
click at [153, 340] on icon "HPHWH Installs" at bounding box center [156, 341] width 9 height 9
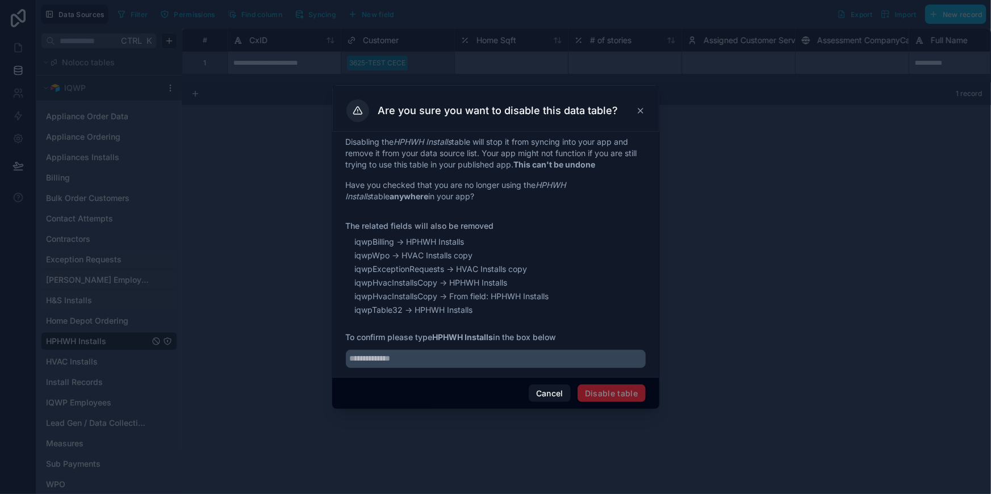
click at [645, 108] on div "Are you sure you want to disable this data table?" at bounding box center [495, 108] width 327 height 47
click at [643, 114] on icon at bounding box center [640, 110] width 9 height 9
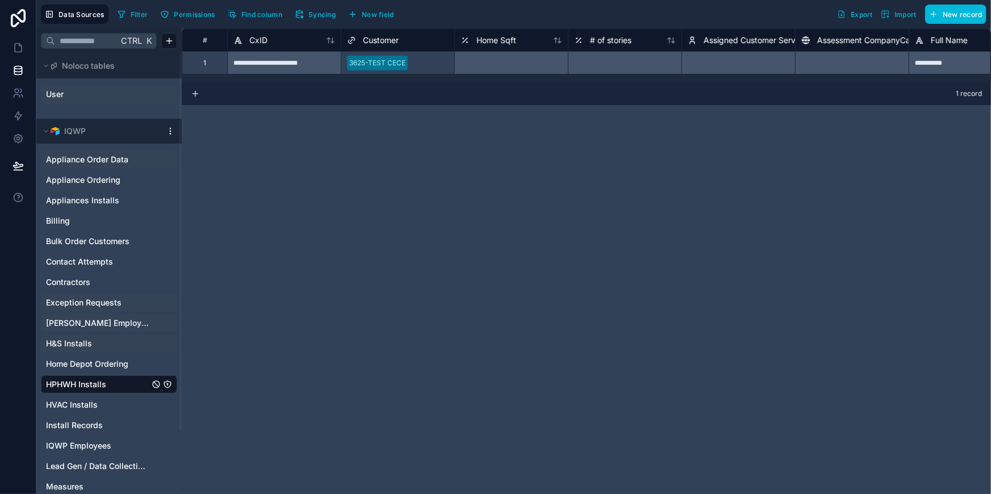
click at [73, 166] on div "Appliance Order Data" at bounding box center [109, 159] width 136 height 18
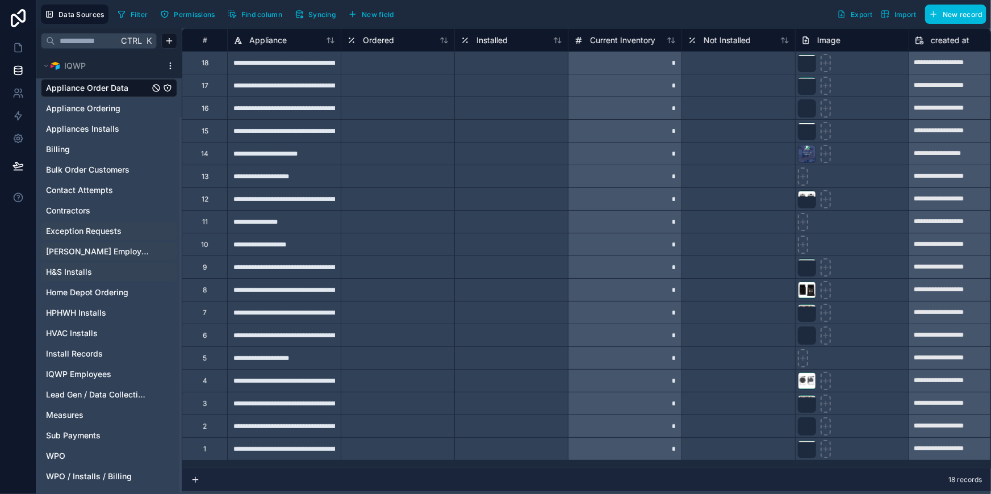
scroll to position [74, 0]
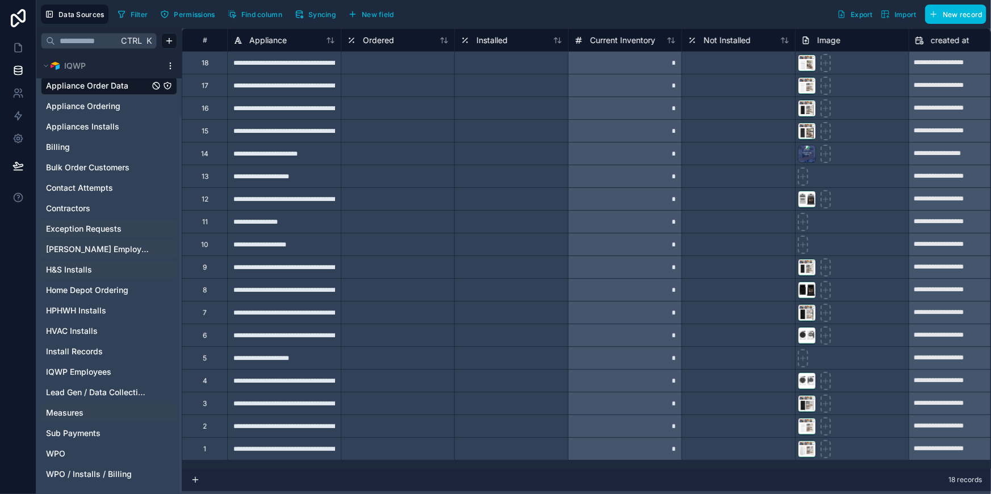
click at [91, 387] on span "Lead Gen / Data Collection / Assessments" at bounding box center [97, 392] width 103 height 11
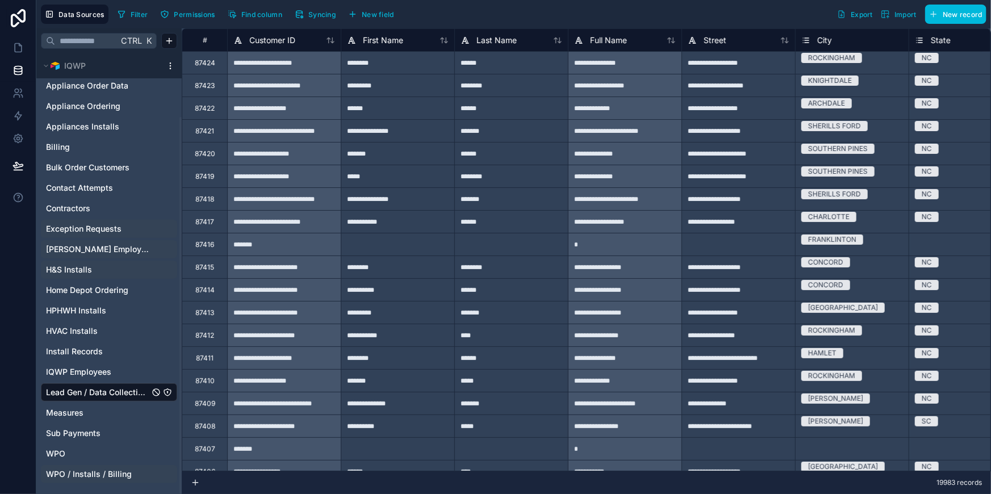
click at [98, 473] on span "WPO / Installs / Billing" at bounding box center [89, 473] width 86 height 11
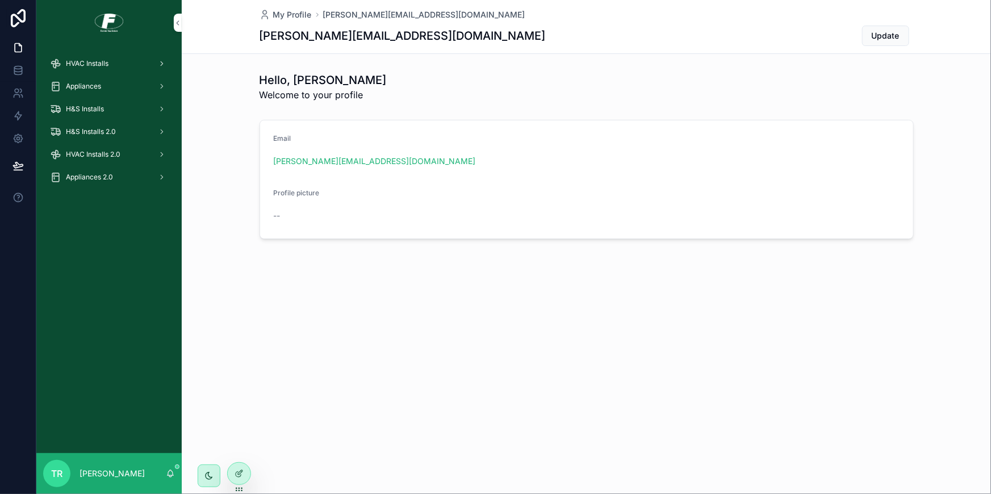
click at [89, 86] on span "Appliances" at bounding box center [83, 86] width 35 height 9
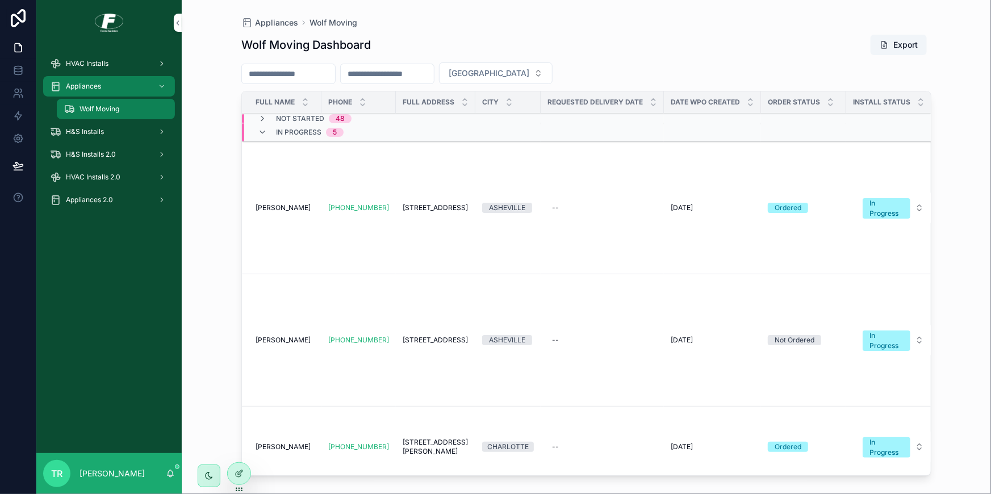
click at [97, 153] on span "H&S Installs 2.0" at bounding box center [91, 154] width 50 height 9
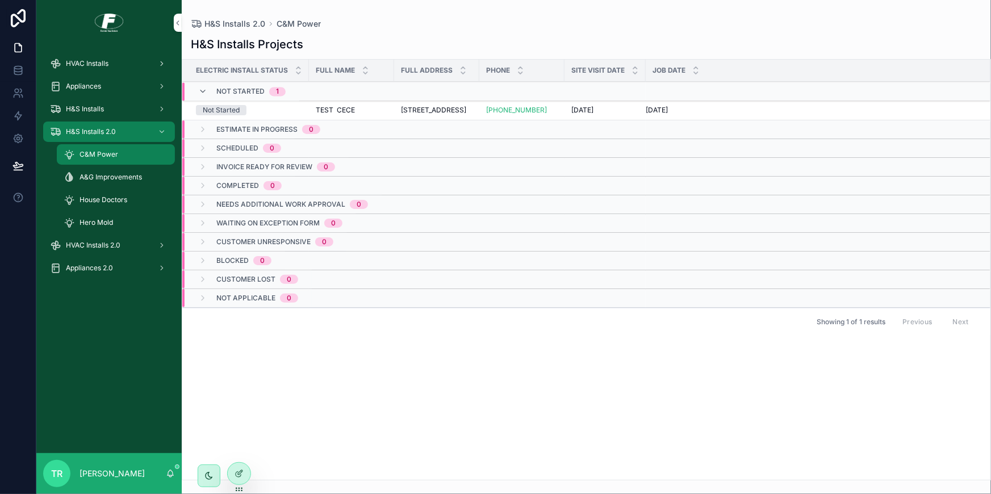
click at [281, 119] on td "Not Started" at bounding box center [245, 111] width 127 height 20
click at [331, 114] on span "TEST CECE" at bounding box center [335, 110] width 39 height 9
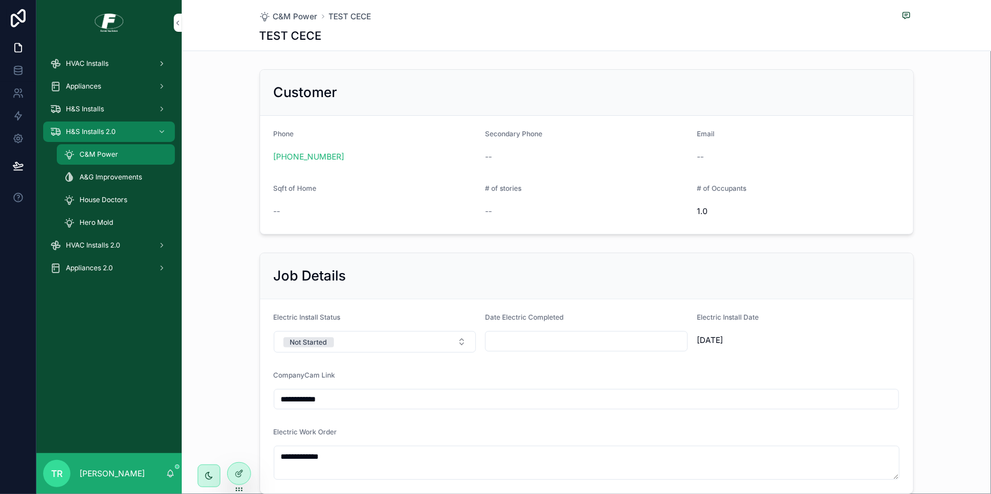
click at [97, 62] on span "HVAC Installs" at bounding box center [87, 63] width 43 height 9
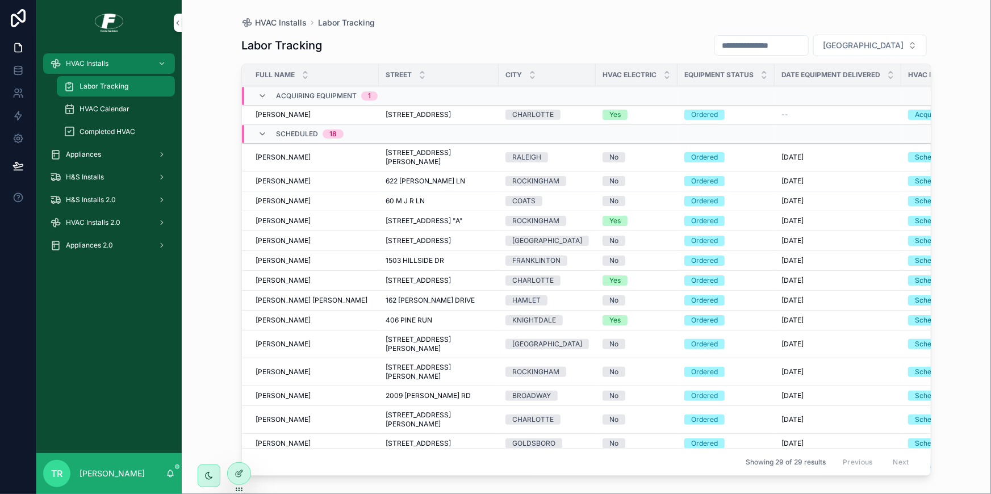
click at [92, 176] on span "H&S Installs" at bounding box center [85, 177] width 38 height 9
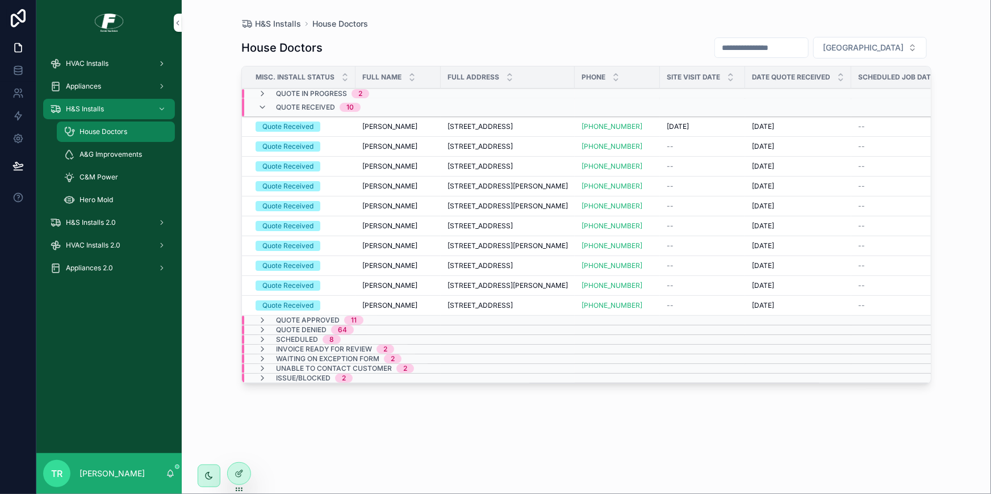
click at [98, 194] on div "Hero Mold" at bounding box center [116, 200] width 104 height 18
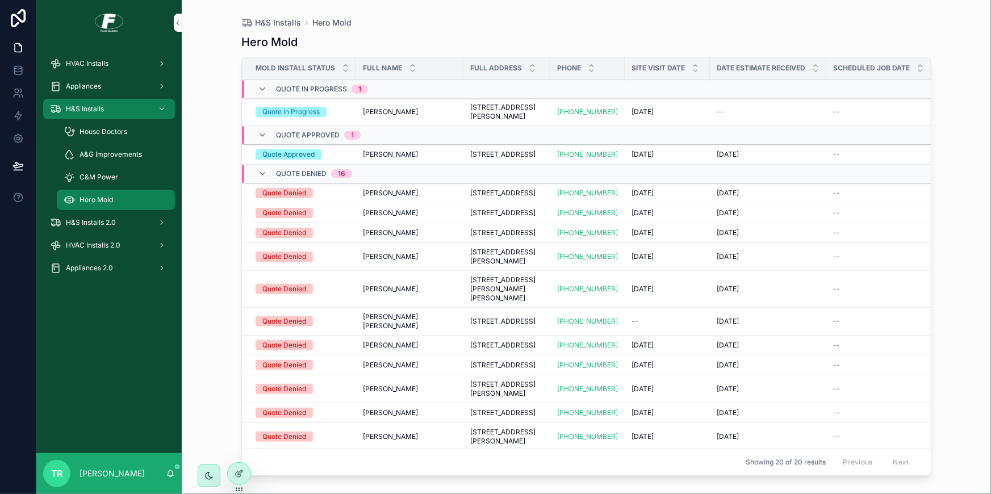
click at [101, 173] on span "C&M Power" at bounding box center [98, 177] width 39 height 9
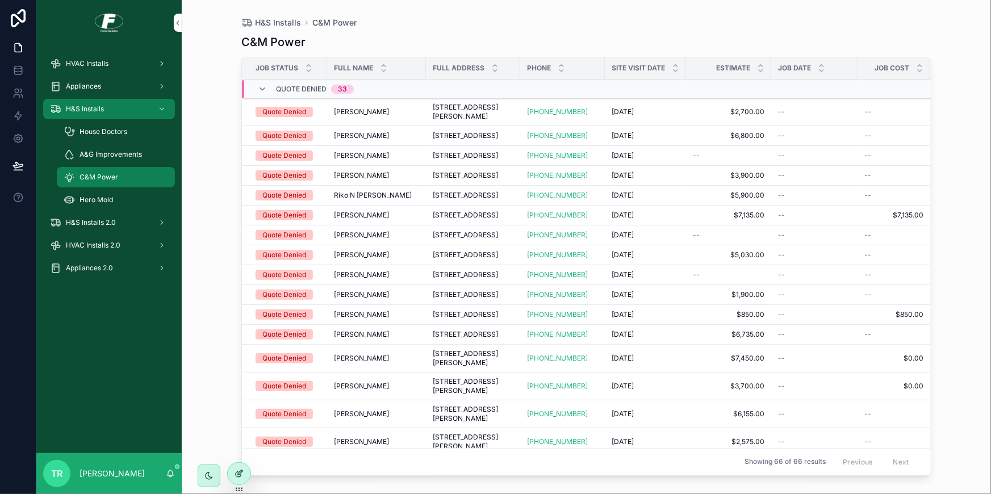
click at [237, 470] on icon at bounding box center [239, 473] width 9 height 9
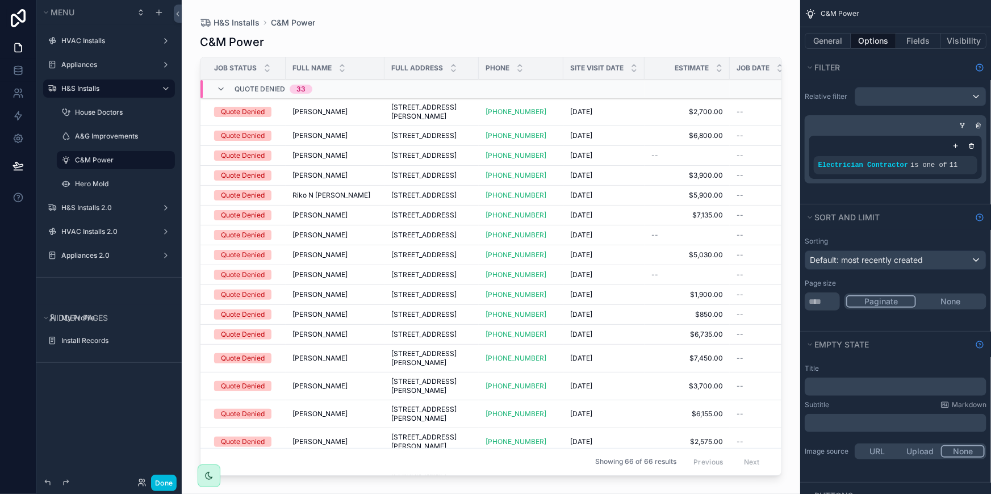
click at [86, 93] on div "H&S Installs" at bounding box center [108, 89] width 95 height 14
click at [836, 43] on button "General" at bounding box center [828, 41] width 46 height 16
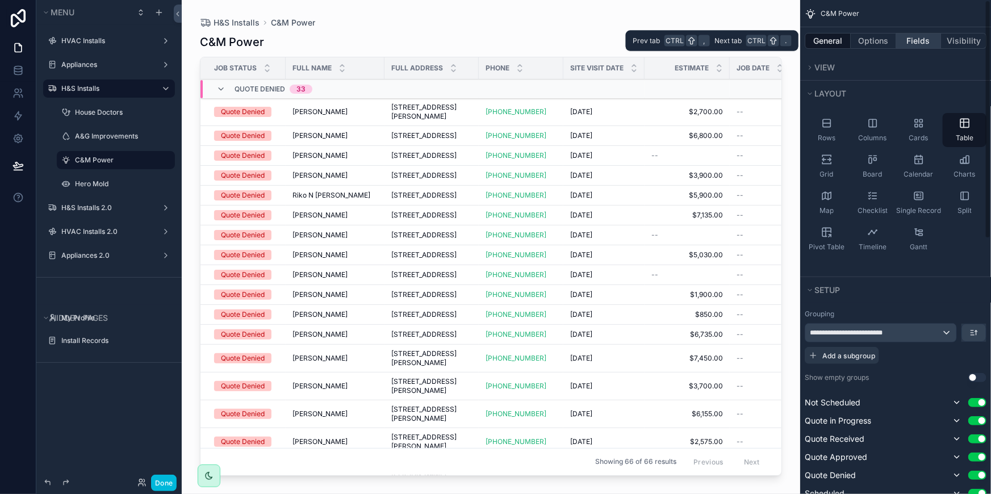
click at [923, 35] on button "Fields" at bounding box center [918, 41] width 45 height 16
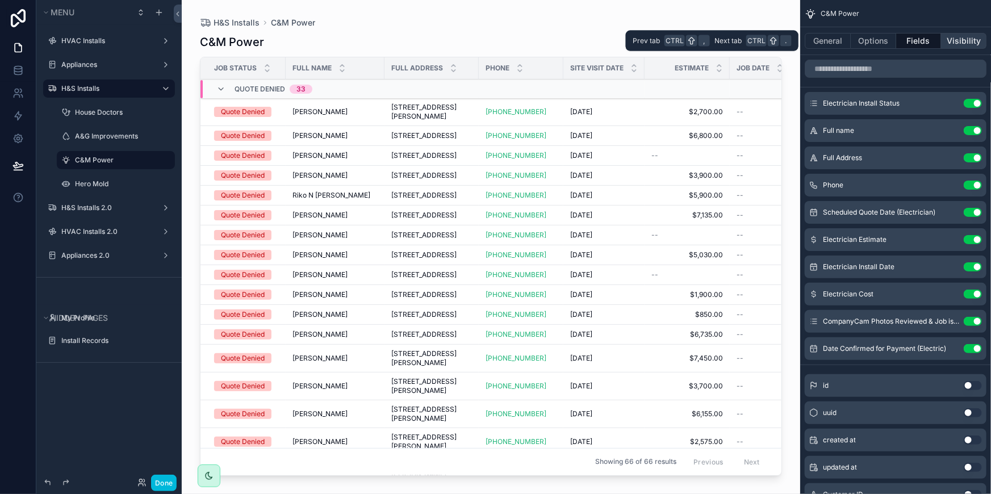
click at [960, 36] on button "Visibility" at bounding box center [963, 41] width 45 height 16
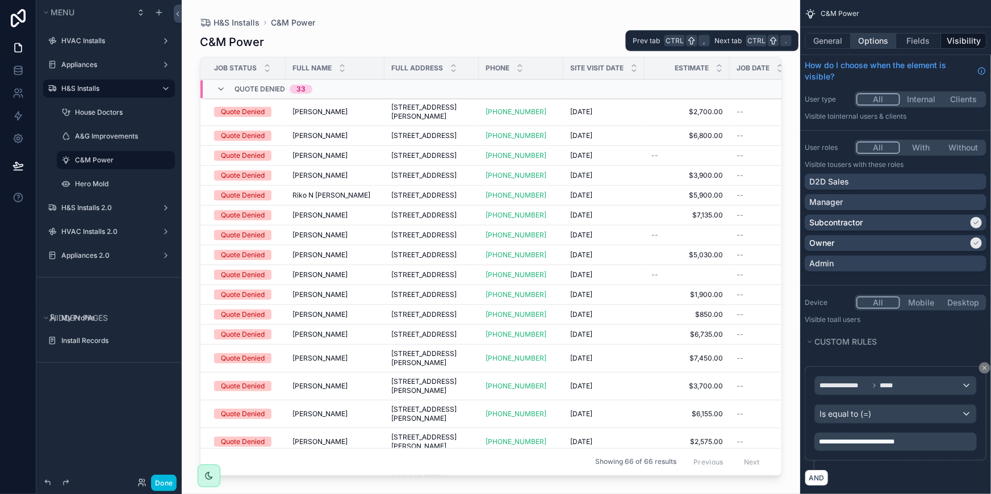
click at [853, 40] on button "Options" at bounding box center [873, 41] width 45 height 16
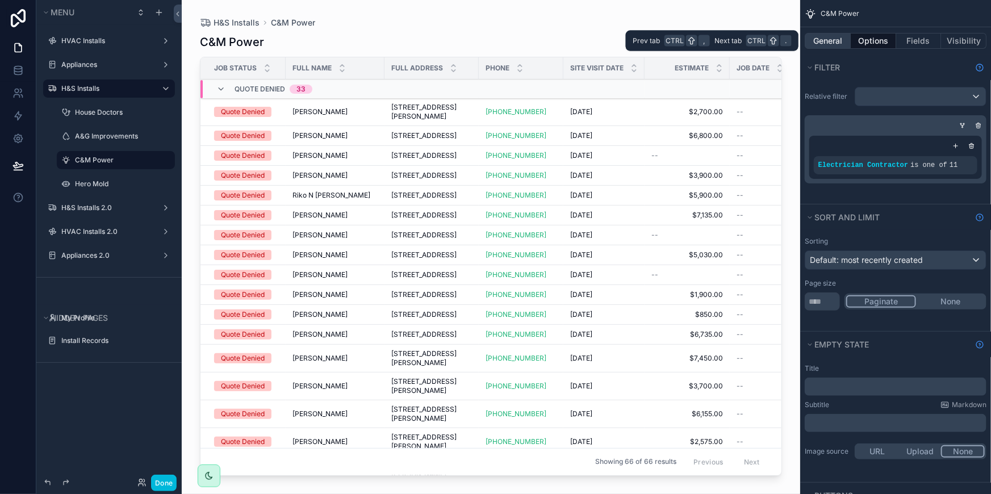
click at [832, 40] on button "General" at bounding box center [828, 41] width 46 height 16
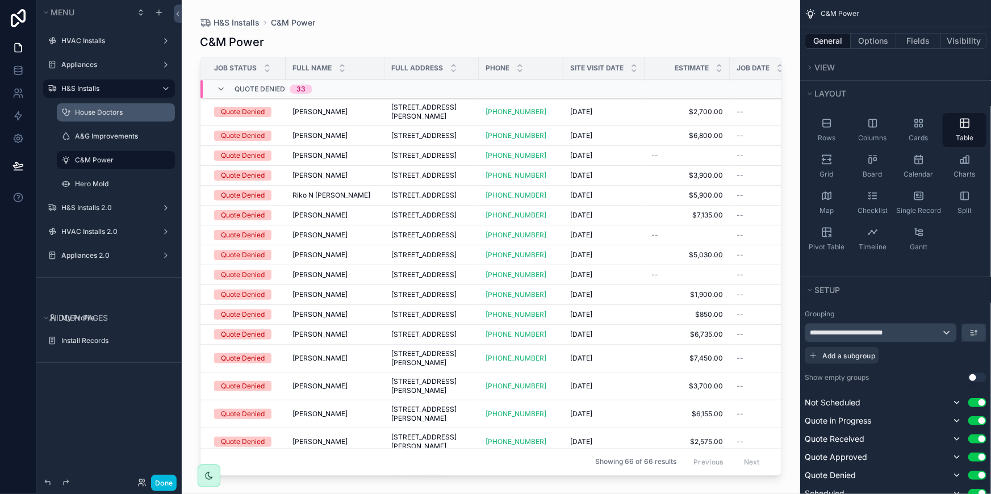
click at [108, 113] on label "House Doctors" at bounding box center [121, 112] width 93 height 9
